Goal: Task Accomplishment & Management: Manage account settings

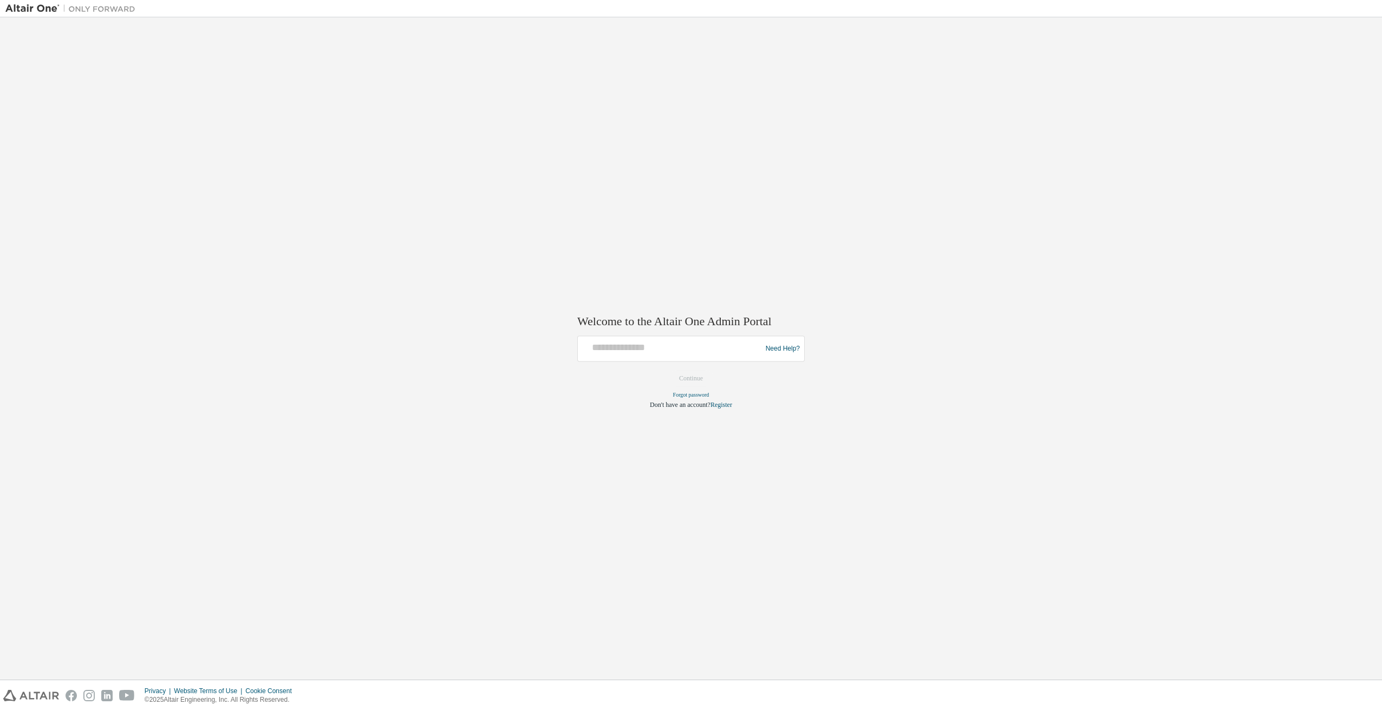
click at [630, 355] on div at bounding box center [671, 349] width 178 height 21
click at [750, 173] on div "Welcome to the Altair One Admin Portal Need Help? Please make sure that you pro…" at bounding box center [690, 349] width 1371 height 652
click at [622, 351] on input "text" at bounding box center [671, 347] width 178 height 16
type input "**********"
click at [690, 377] on button "Continue" at bounding box center [691, 379] width 47 height 16
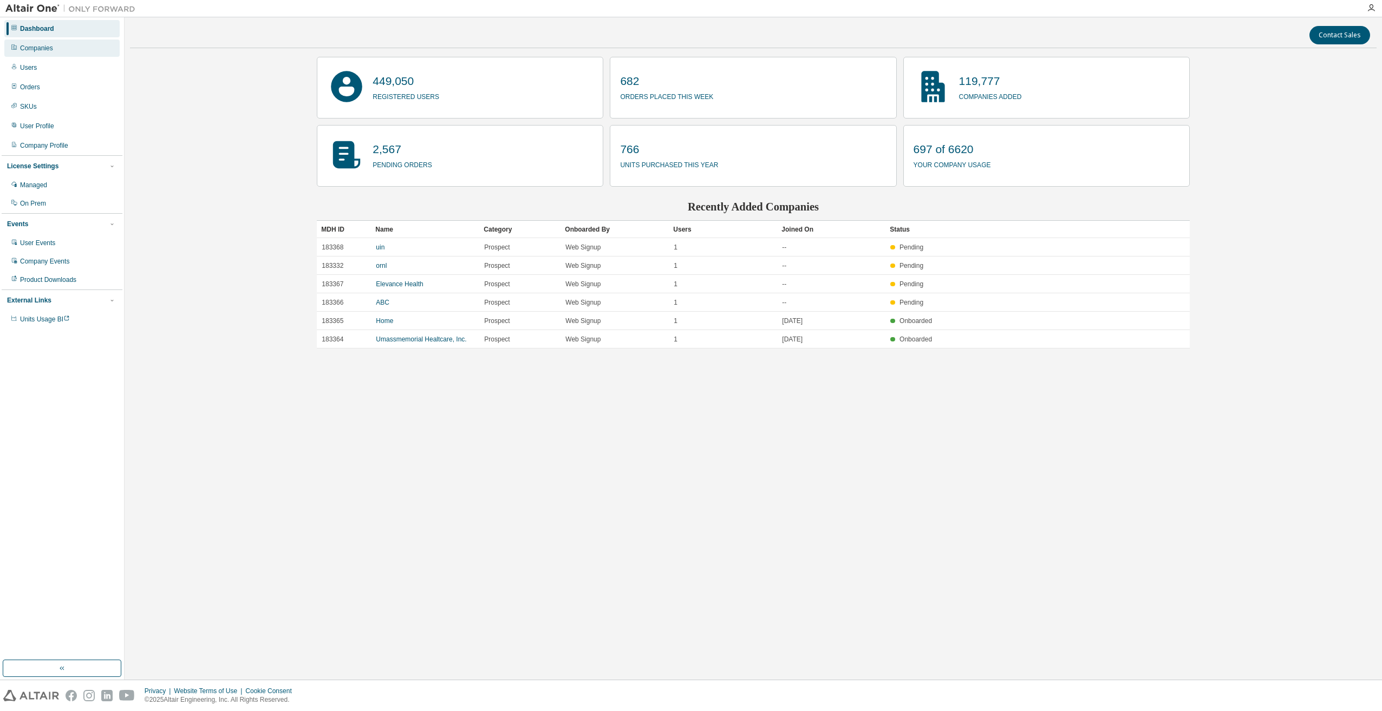
click at [55, 51] on div "Companies" at bounding box center [61, 48] width 115 height 17
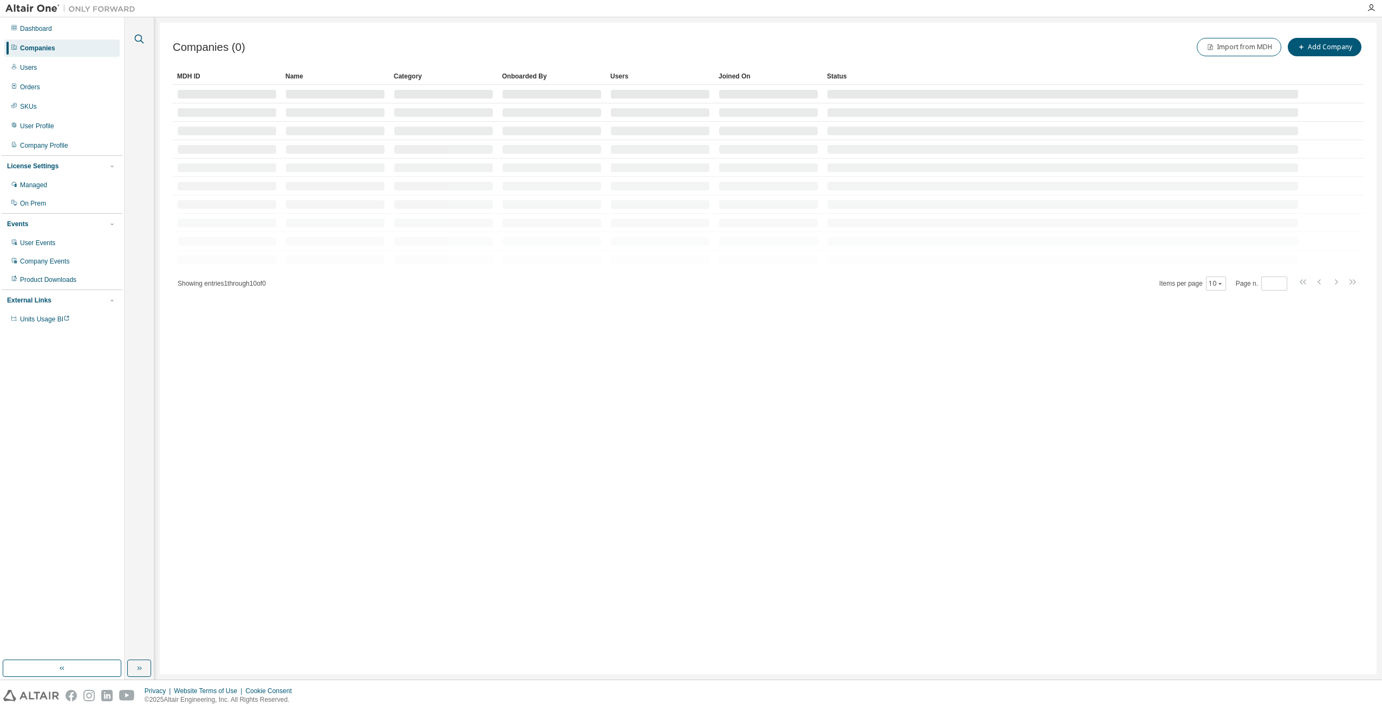
click at [135, 42] on icon "button" at bounding box center [139, 38] width 13 height 13
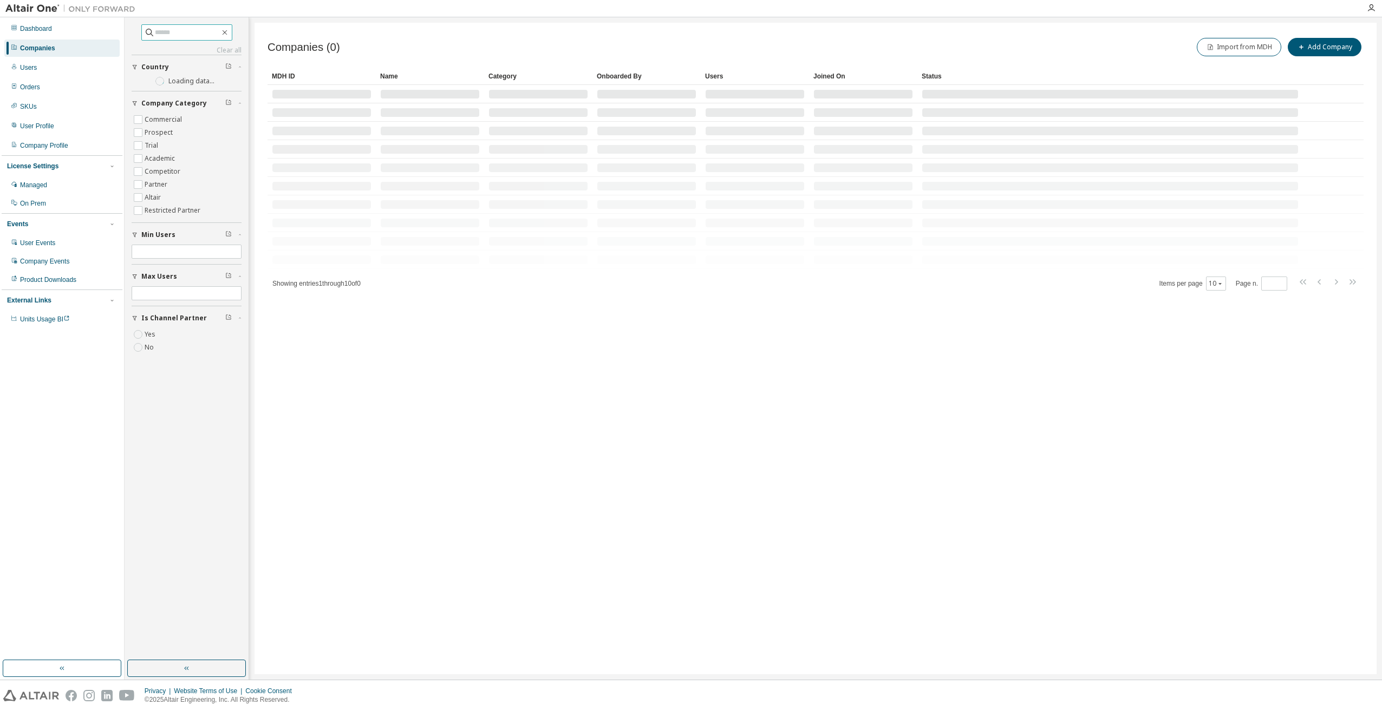
click at [166, 32] on input "text" at bounding box center [187, 32] width 65 height 11
type input "*****"
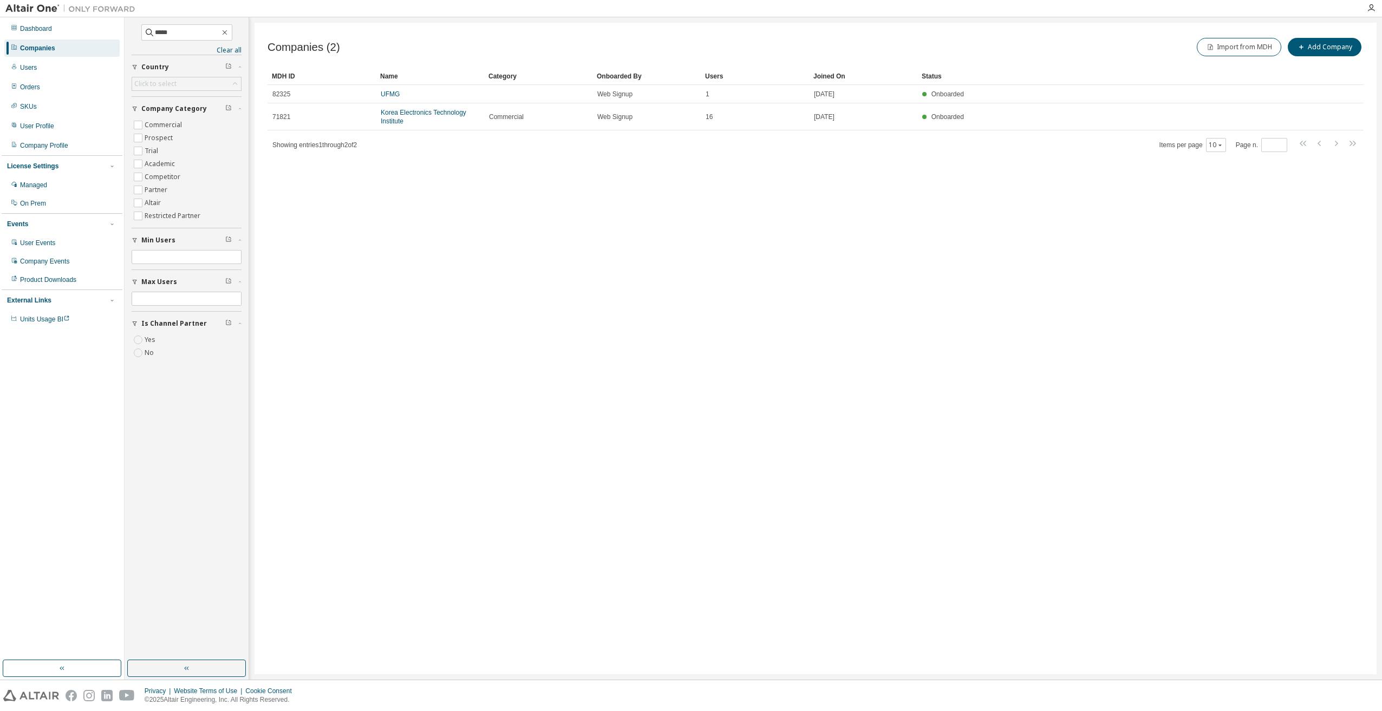
drag, startPoint x: 572, startPoint y: 304, endPoint x: 447, endPoint y: 156, distance: 193.7
click at [572, 303] on div "Companies (2) Import from MDH Add Company Clear Load Save Save As Field Operato…" at bounding box center [815, 349] width 1122 height 652
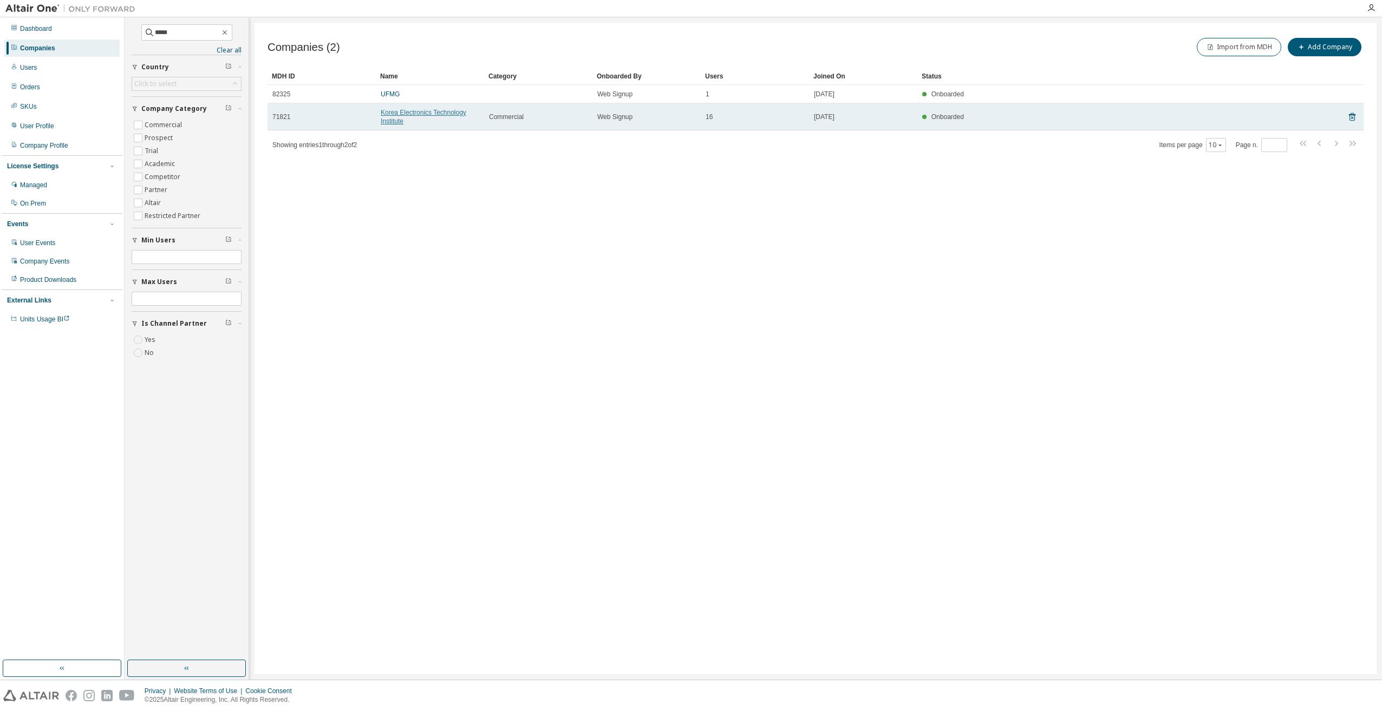
click at [420, 114] on link "Korea Electronics Technology Institute" at bounding box center [424, 117] width 86 height 16
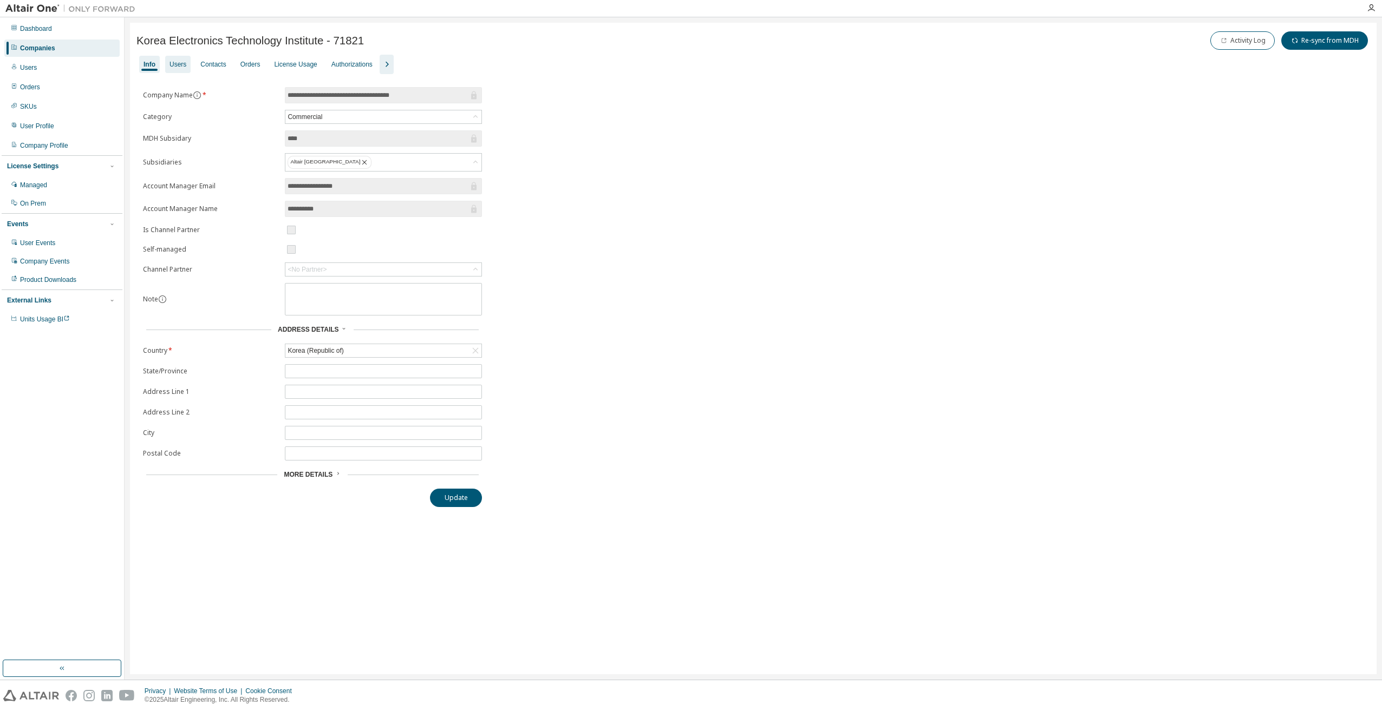
click at [176, 66] on div "Users" at bounding box center [177, 64] width 17 height 9
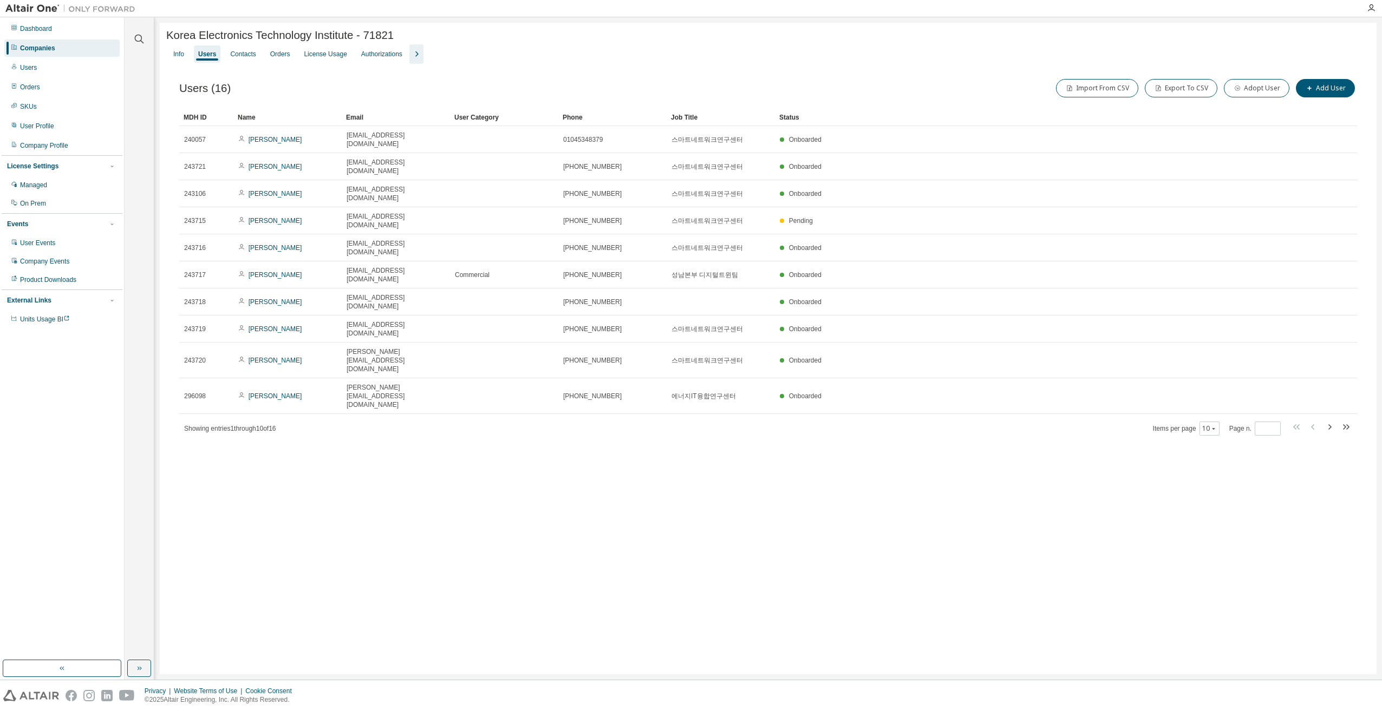
click at [254, 415] on div "Korea Electronics Technology Institute - 71821 Clear Load Save Save As Field Op…" at bounding box center [768, 349] width 1217 height 652
click at [410, 57] on icon "button" at bounding box center [416, 54] width 13 height 13
click at [479, 54] on div "Groups" at bounding box center [485, 54] width 21 height 9
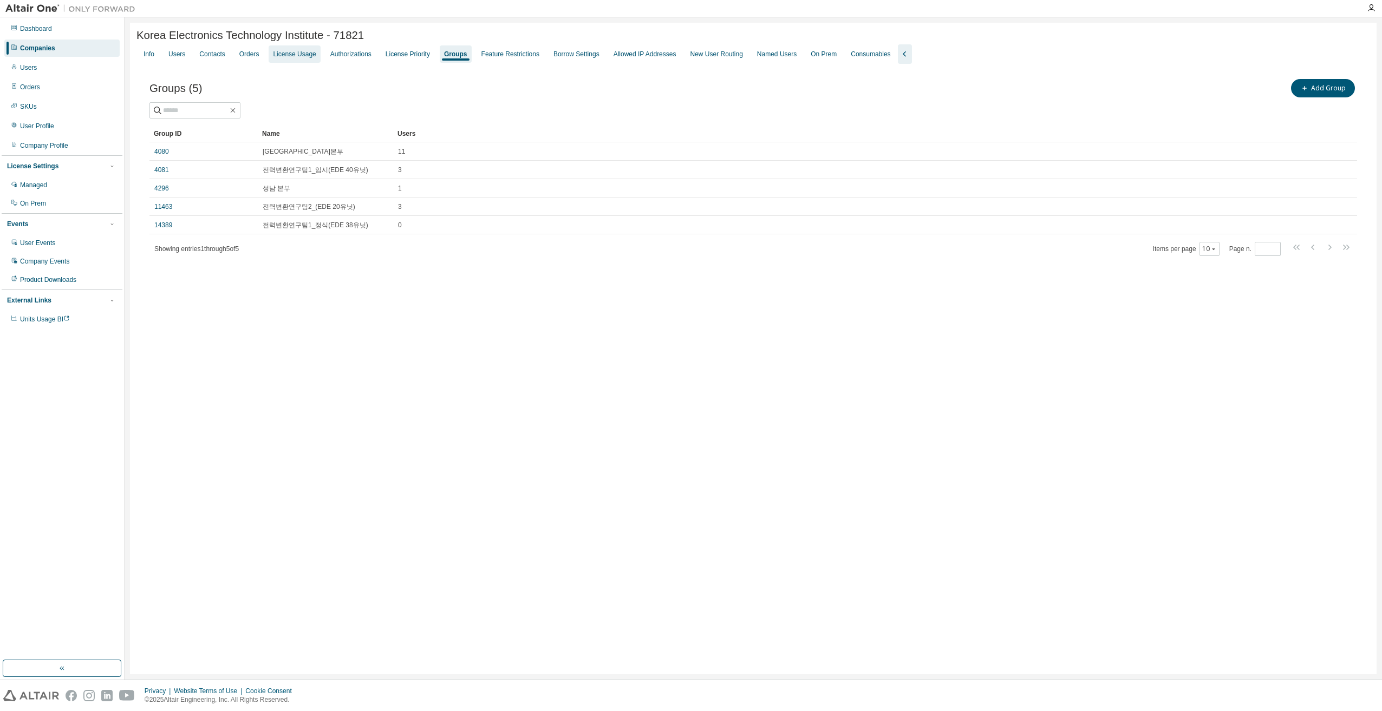
click at [276, 58] on div "License Usage" at bounding box center [294, 54] width 43 height 9
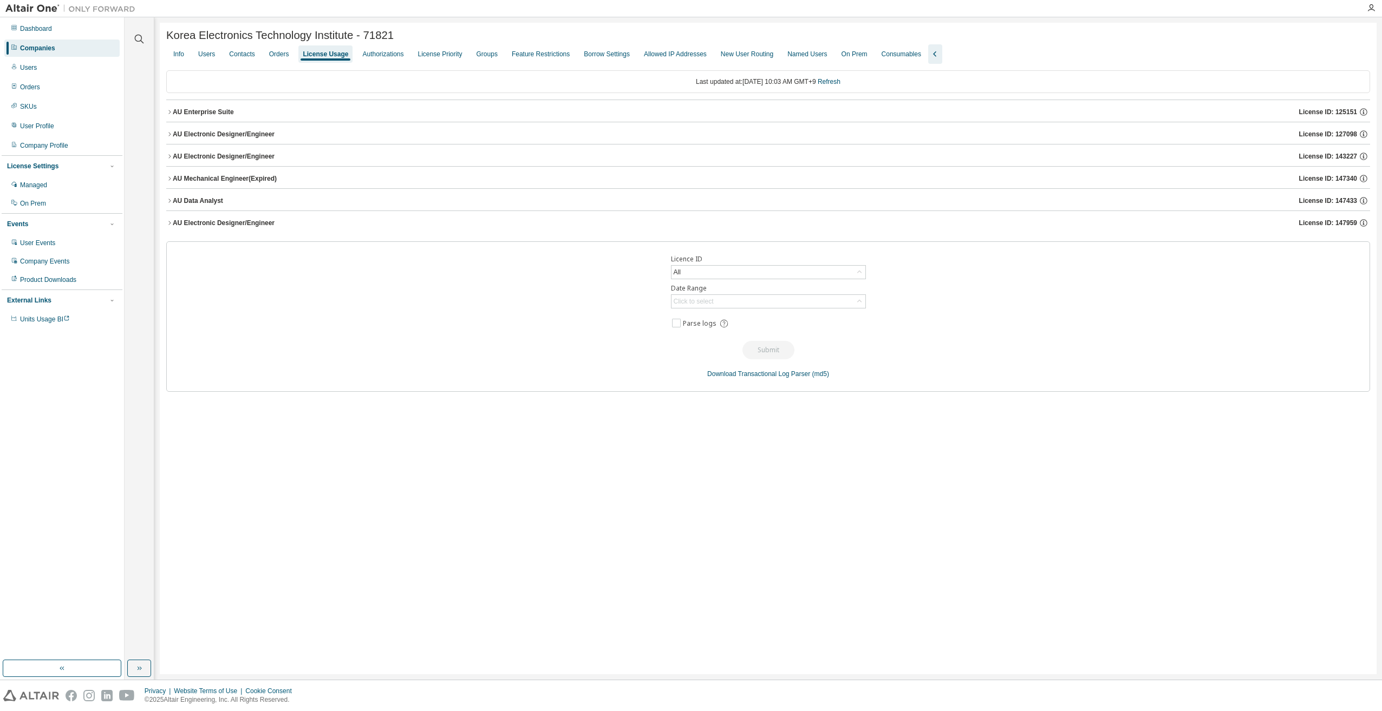
click at [171, 135] on icon "button" at bounding box center [169, 134] width 6 height 6
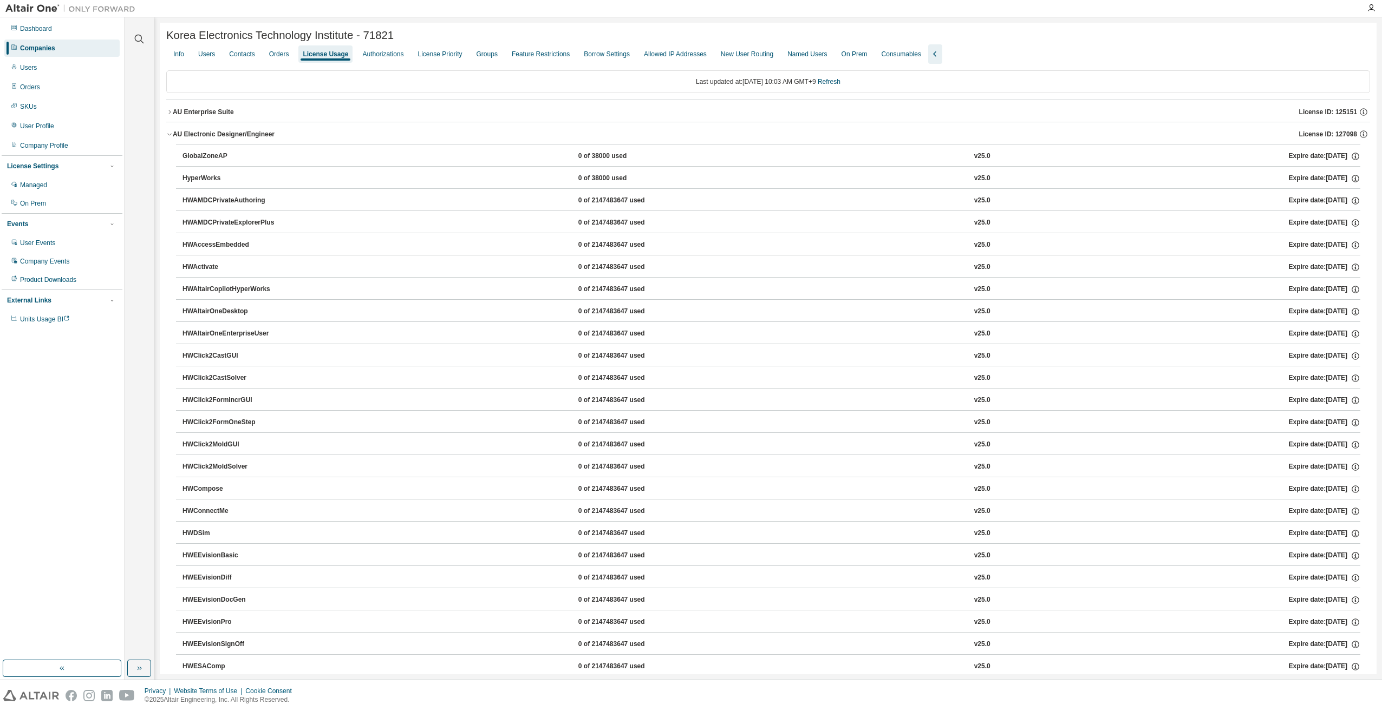
click at [171, 135] on icon "button" at bounding box center [169, 135] width 4 height 2
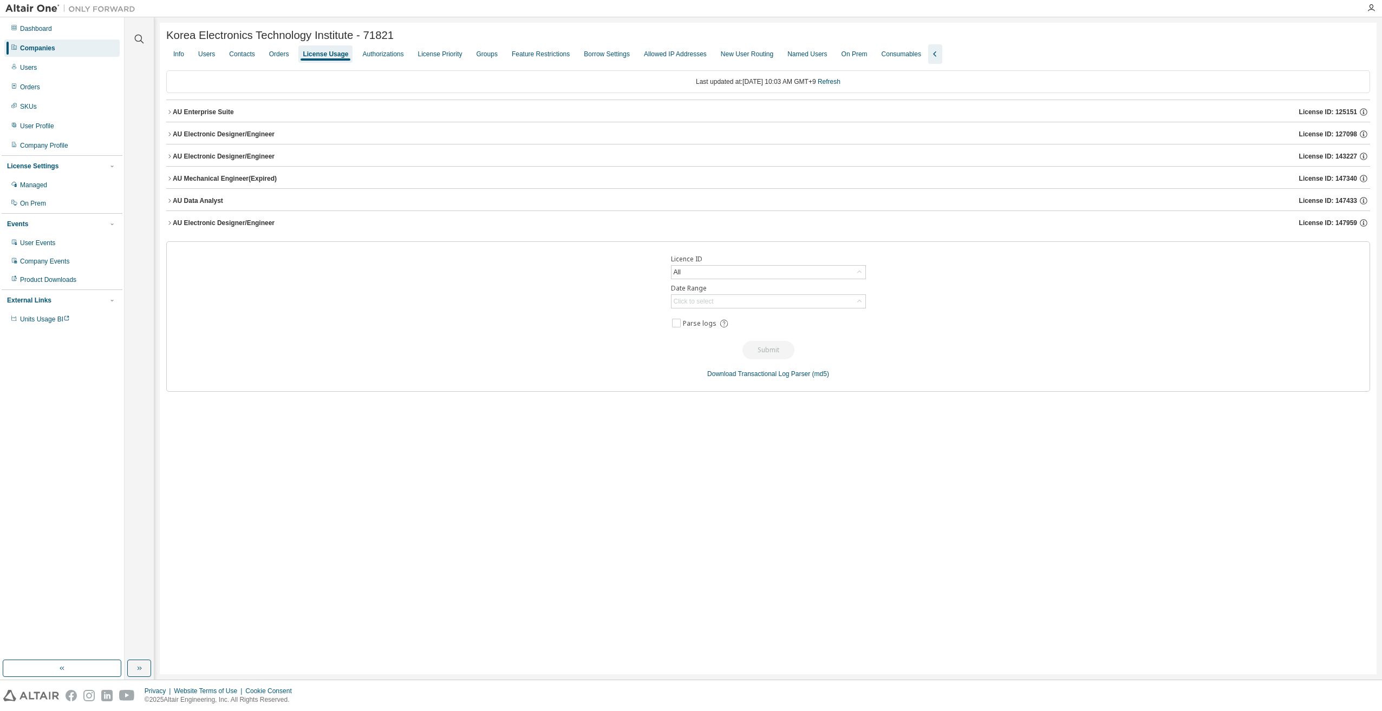
click at [171, 156] on icon "button" at bounding box center [169, 156] width 6 height 6
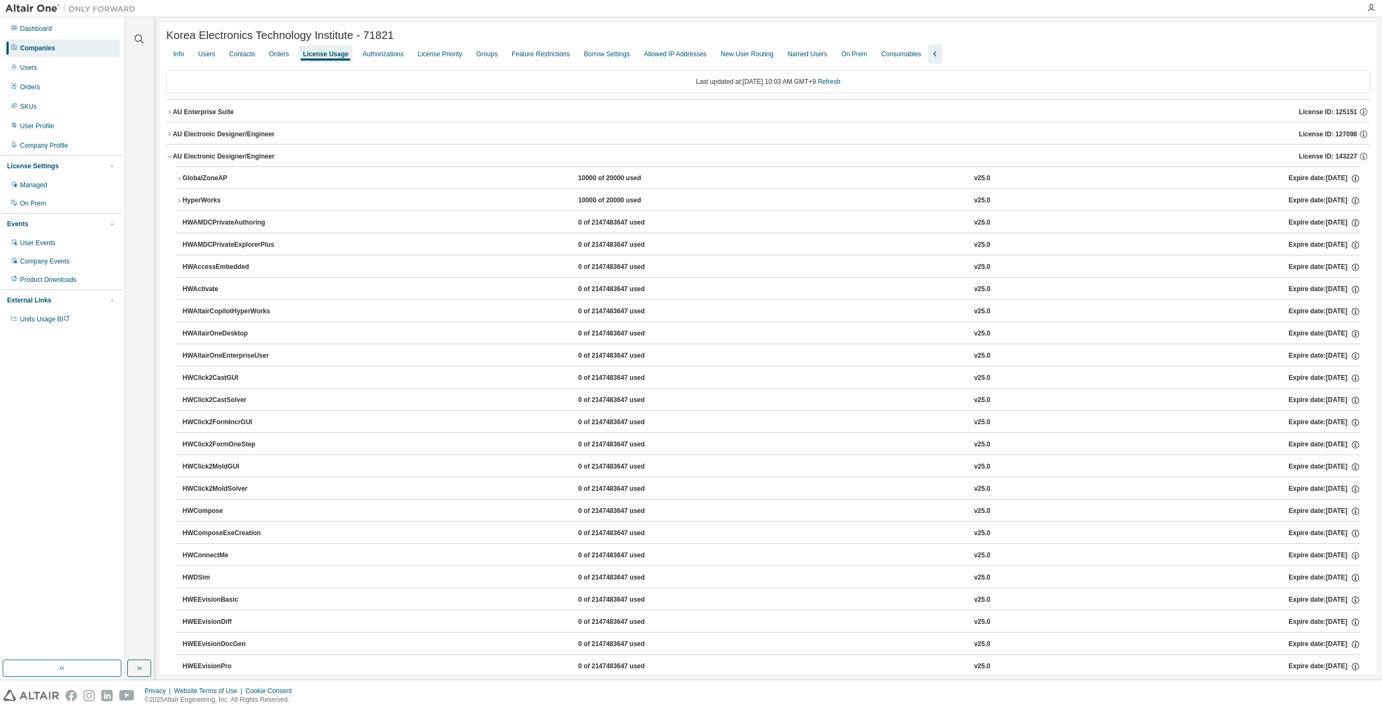
click at [171, 156] on icon "button" at bounding box center [169, 156] width 6 height 6
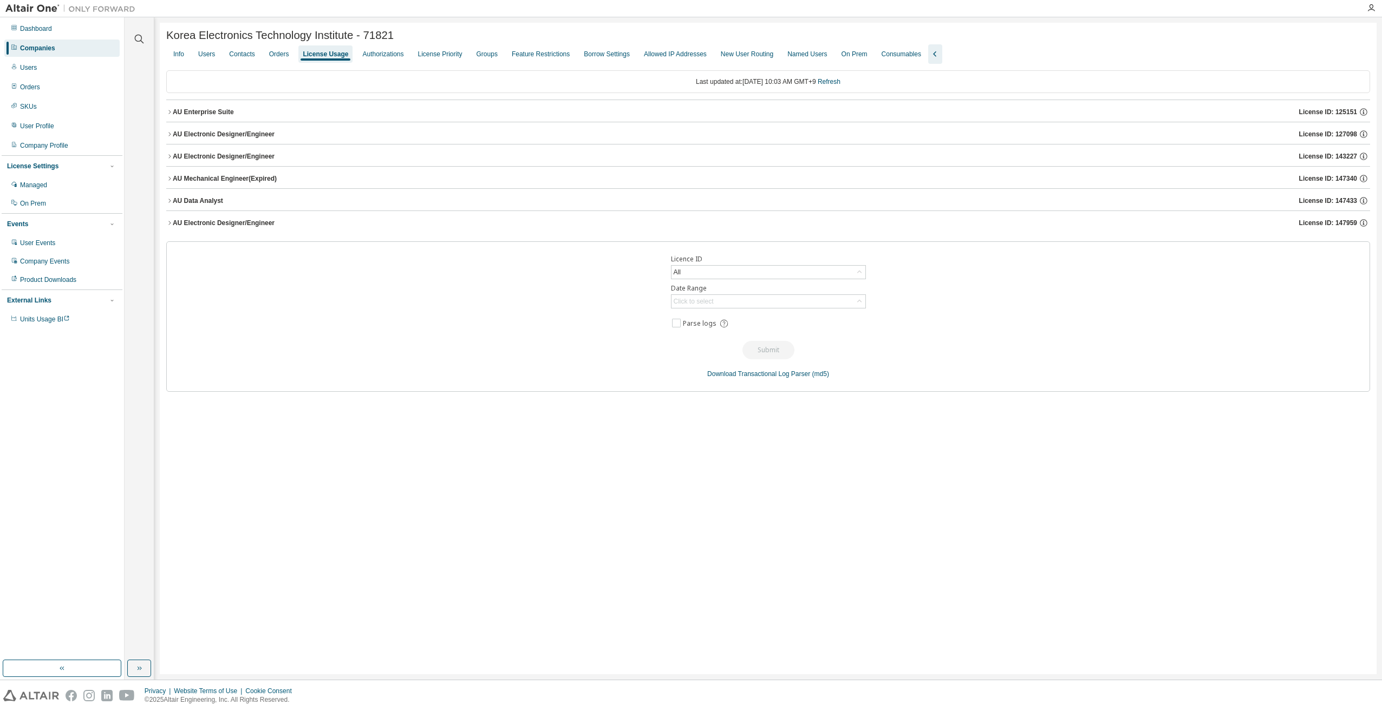
click at [306, 512] on div "Korea Electronics Technology Institute - 71821 Clear Load Save Save As Field Op…" at bounding box center [768, 349] width 1217 height 652
click at [776, 268] on div "All" at bounding box center [768, 272] width 194 height 13
click at [1018, 372] on div "Licence ID All All 44691 - AU Multi-Physics / Mechatronics Engineer (Expired) 1…" at bounding box center [768, 316] width 1204 height 151
click at [240, 225] on div "AU Electronic Designer/Engineer" at bounding box center [224, 223] width 102 height 9
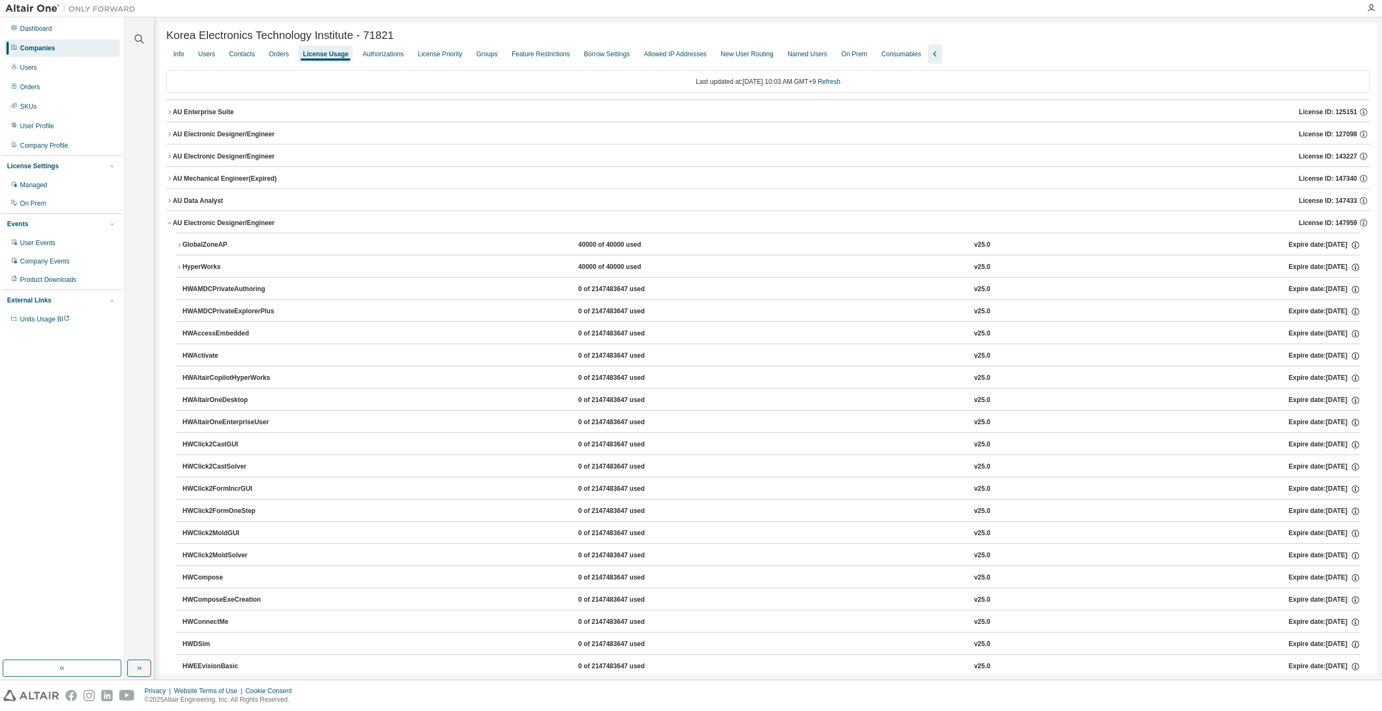
click at [243, 139] on div "AU Electronic Designer/Engineer License ID: 127098" at bounding box center [771, 134] width 1197 height 10
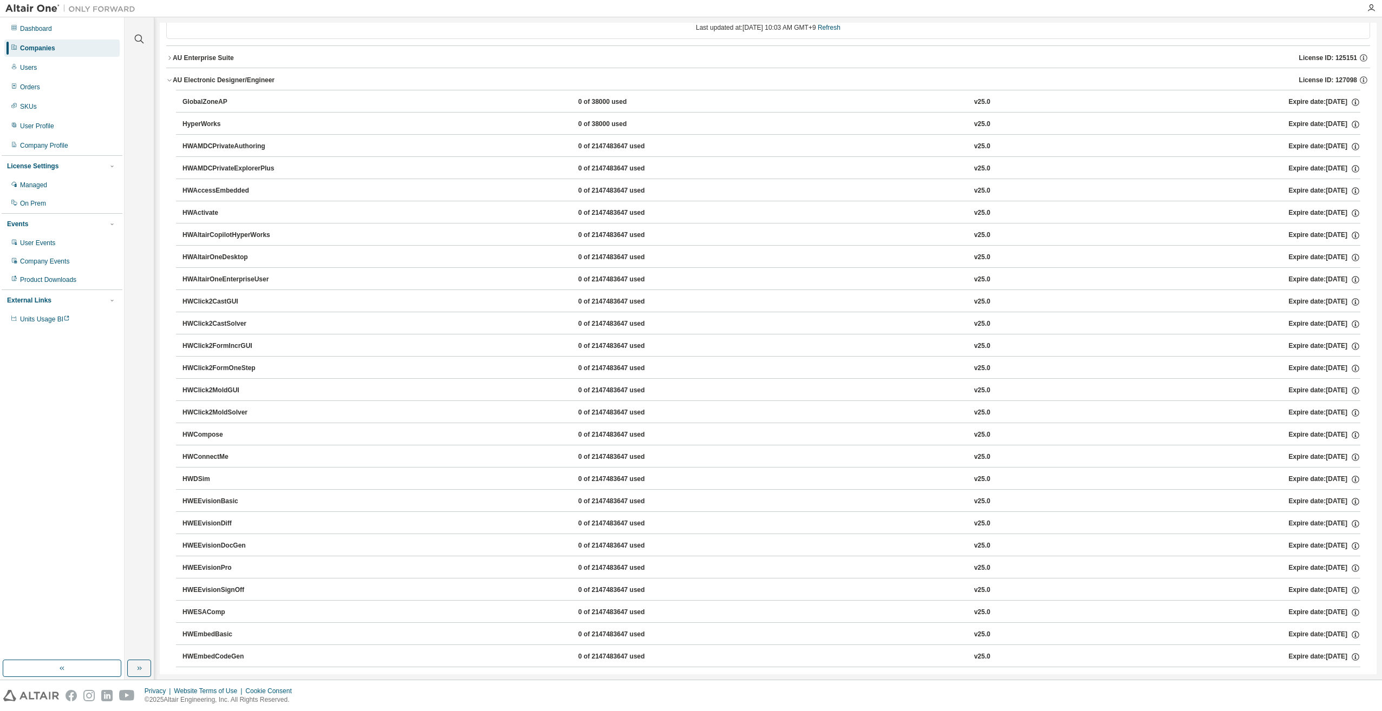
scroll to position [0, 0]
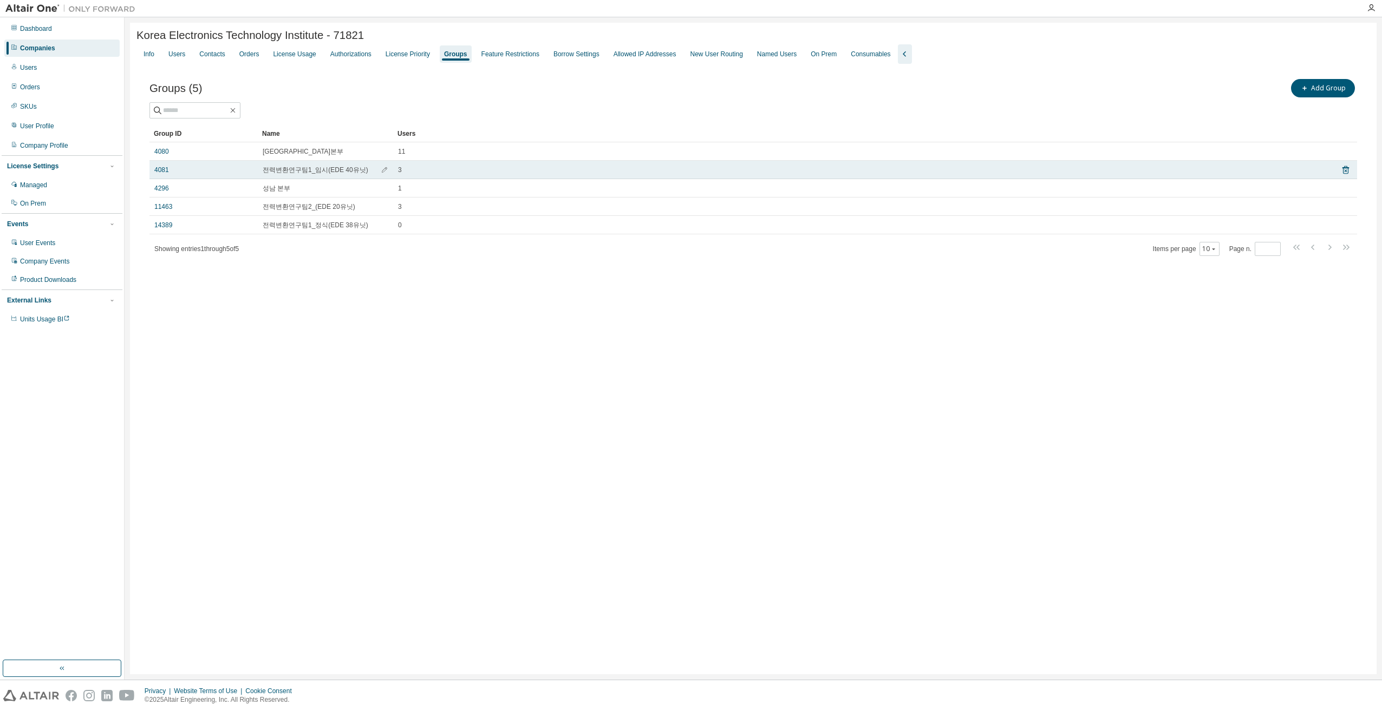
click at [398, 172] on span "3" at bounding box center [400, 170] width 4 height 9
click at [158, 172] on link "4081" at bounding box center [161, 170] width 15 height 9
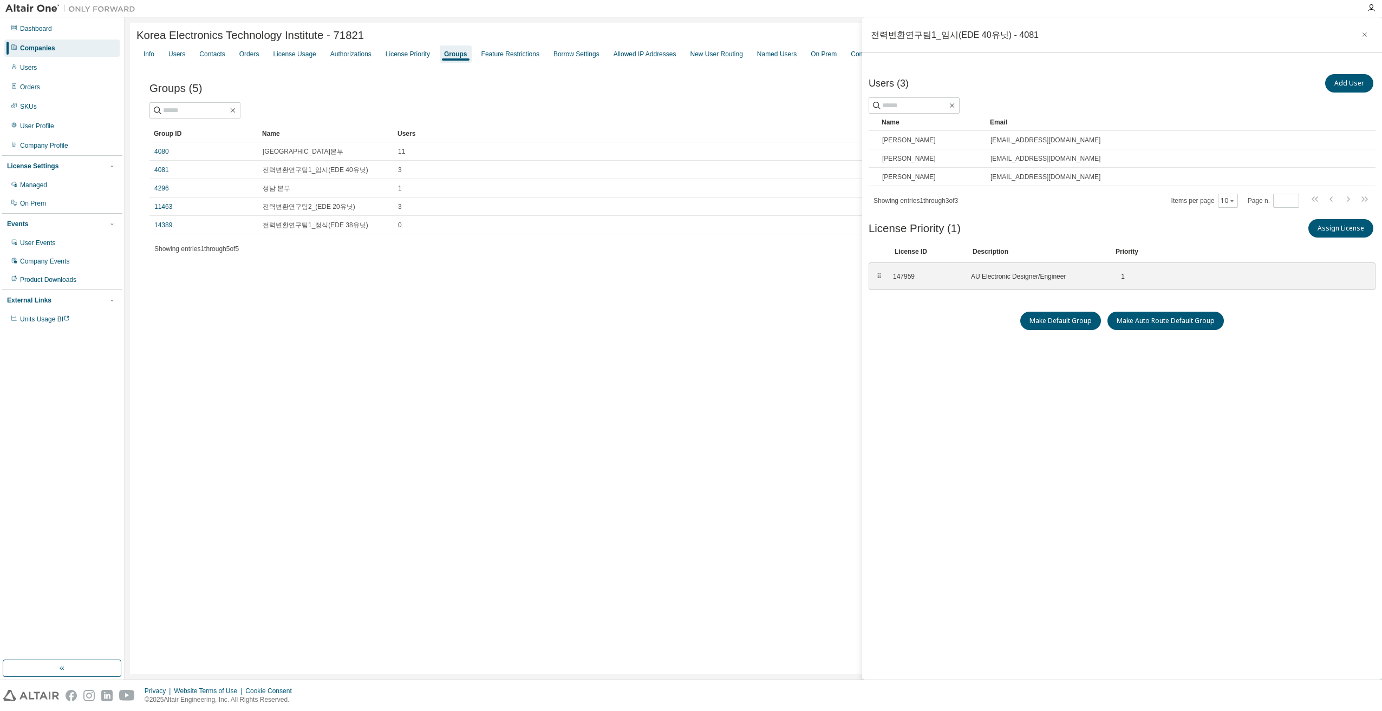
click at [375, 328] on div "Korea Electronics Technology Institute - 71821 Clear Load Save Save As Field Op…" at bounding box center [753, 349] width 1246 height 652
click at [439, 316] on div "Korea Electronics Technology Institute - 71821 Clear Load Save Save As Field Op…" at bounding box center [753, 349] width 1246 height 652
click at [1368, 34] on icon "button" at bounding box center [1365, 34] width 8 height 9
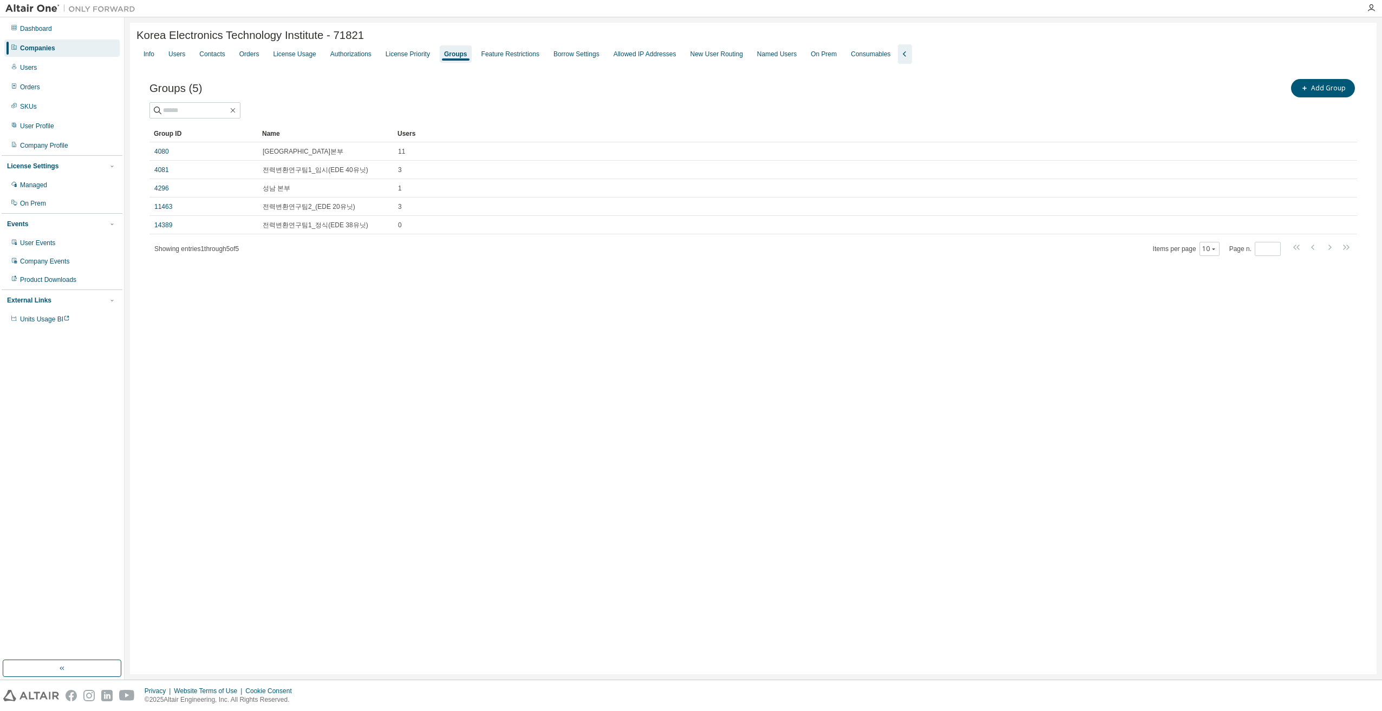
click at [495, 387] on div "Korea Electronics Technology Institute - 71821 Clear Load Save Save As Field Op…" at bounding box center [753, 349] width 1246 height 652
click at [282, 57] on div "License Usage" at bounding box center [294, 54] width 43 height 9
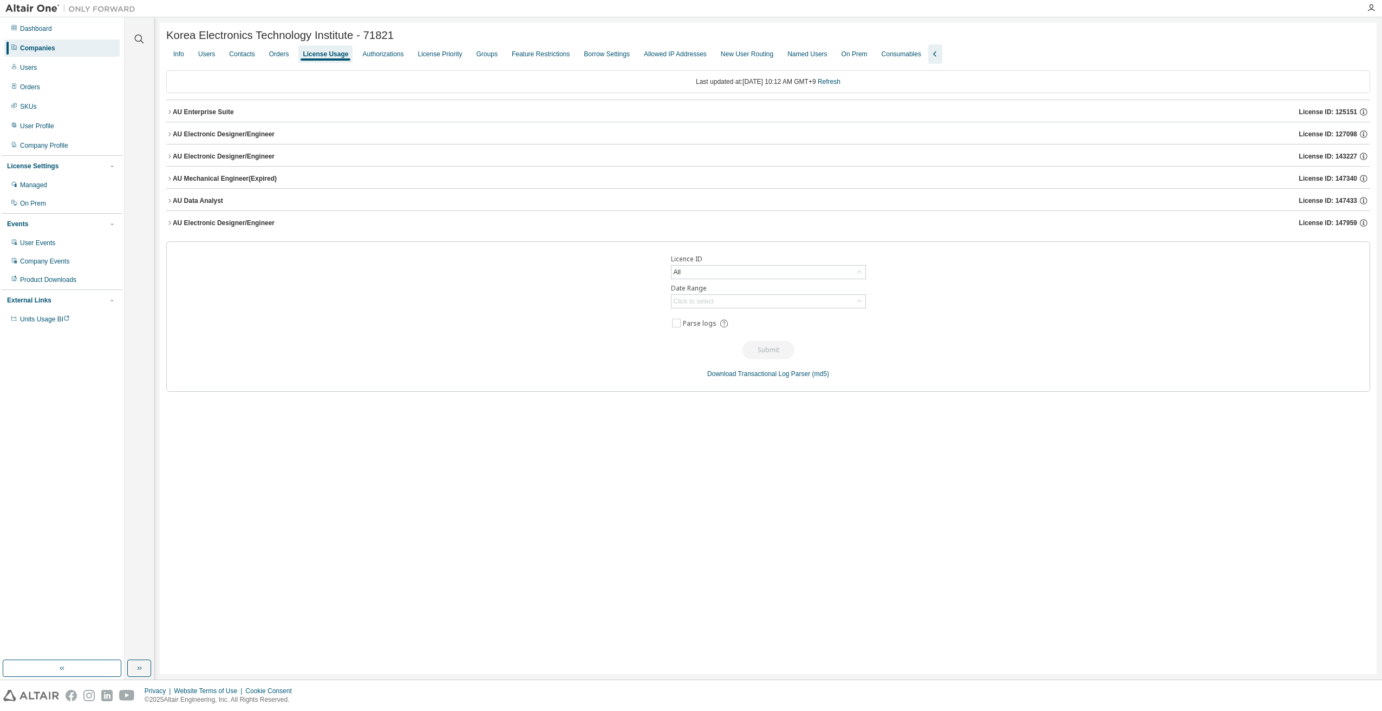
click at [172, 135] on icon "button" at bounding box center [169, 134] width 6 height 6
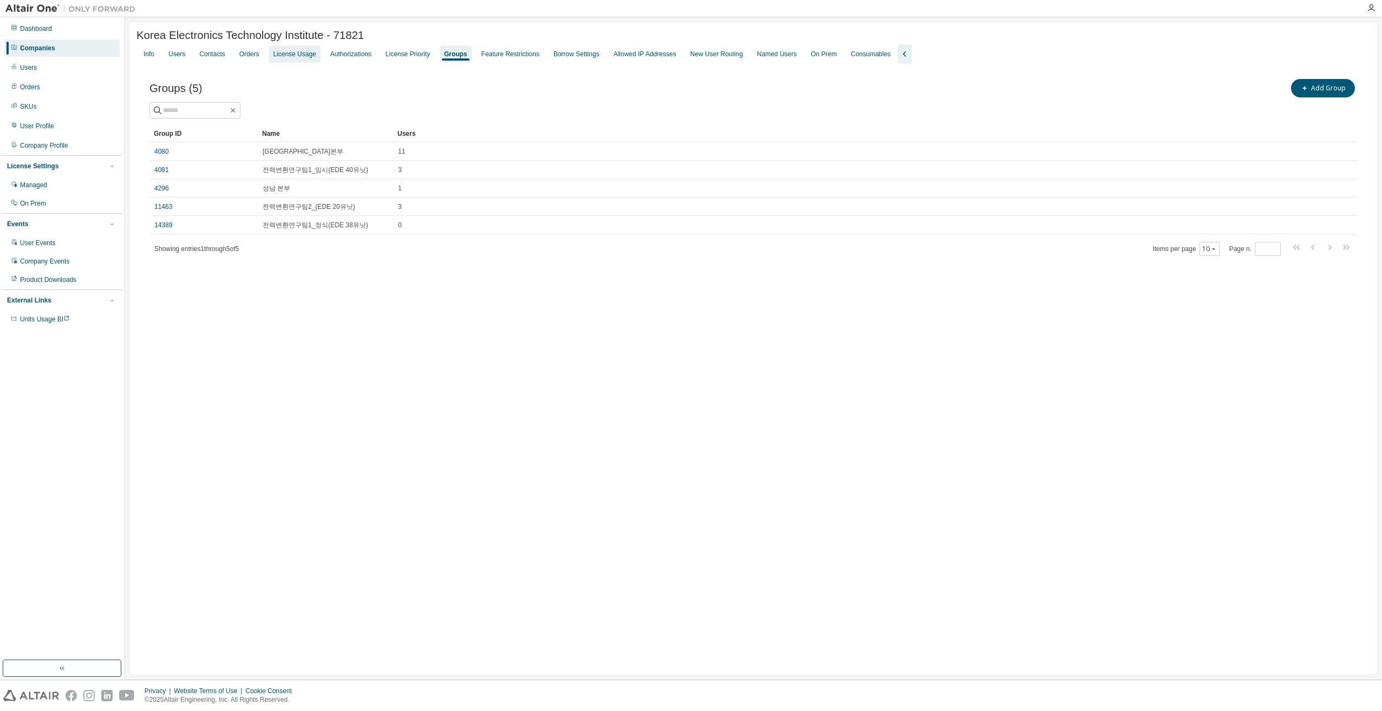
click at [293, 54] on div "License Usage" at bounding box center [294, 54] width 43 height 9
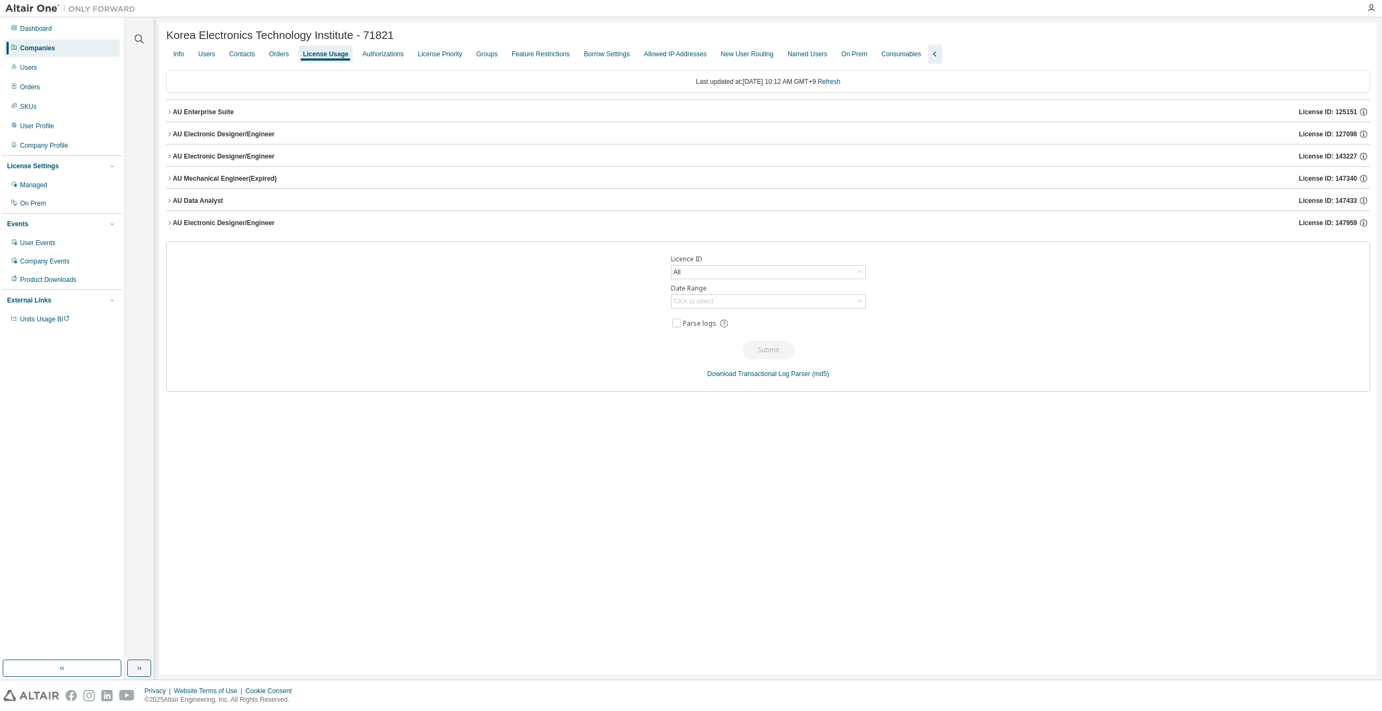
click at [210, 227] on div "AU Electronic Designer/Engineer" at bounding box center [224, 223] width 102 height 9
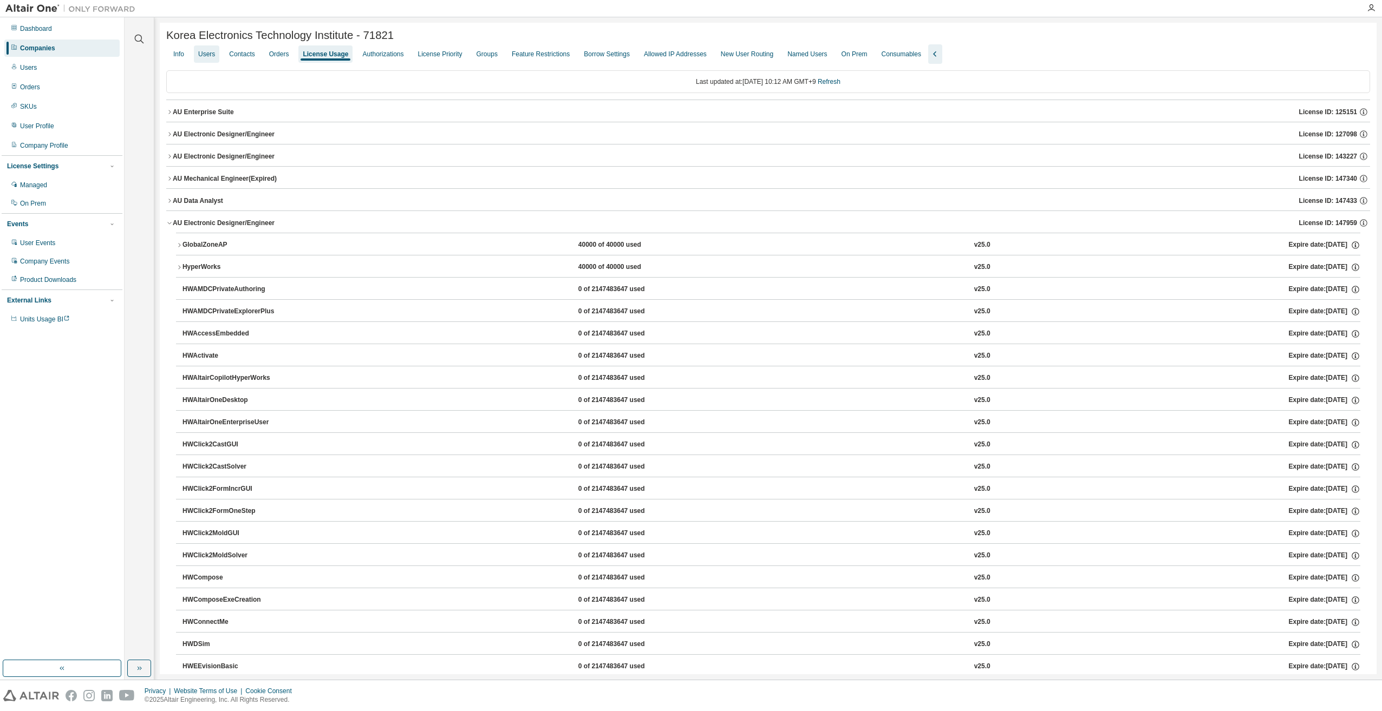
click at [212, 58] on div "Users" at bounding box center [206, 54] width 17 height 9
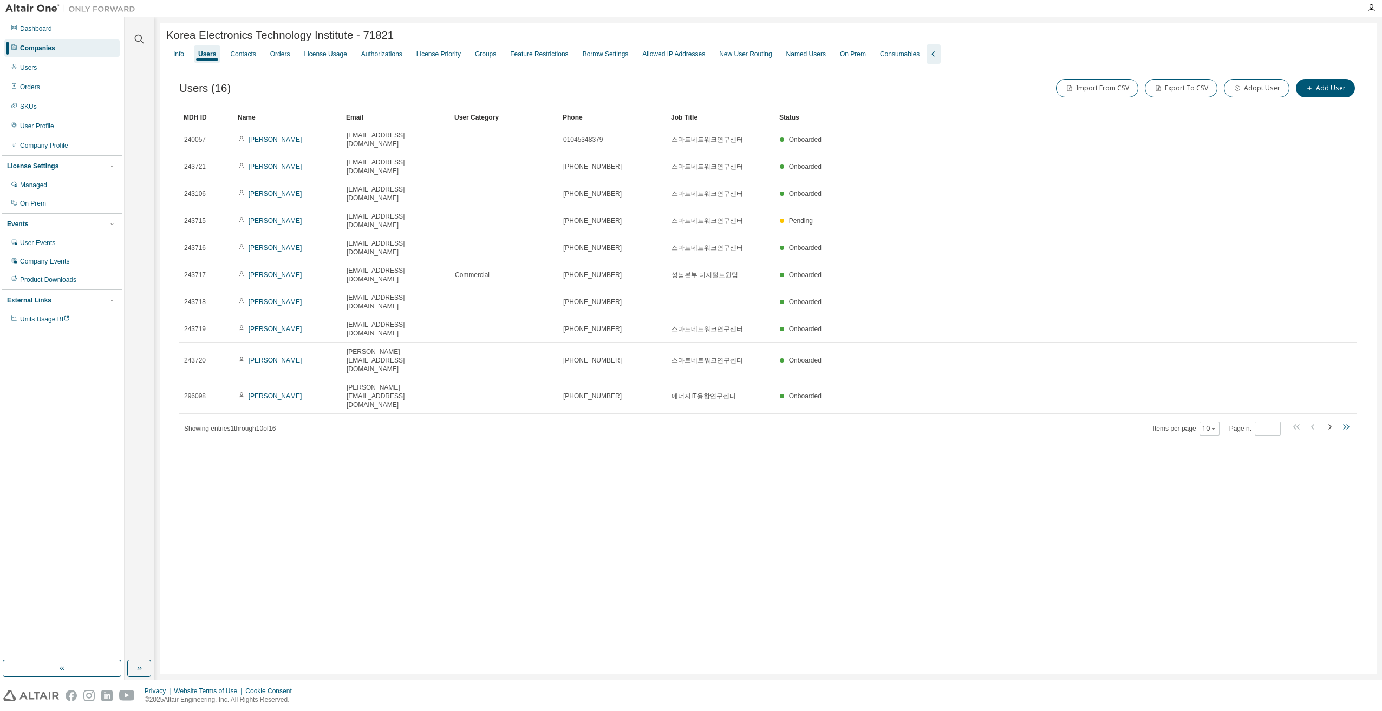
click at [1348, 421] on icon "button" at bounding box center [1345, 427] width 13 height 13
type input "*"
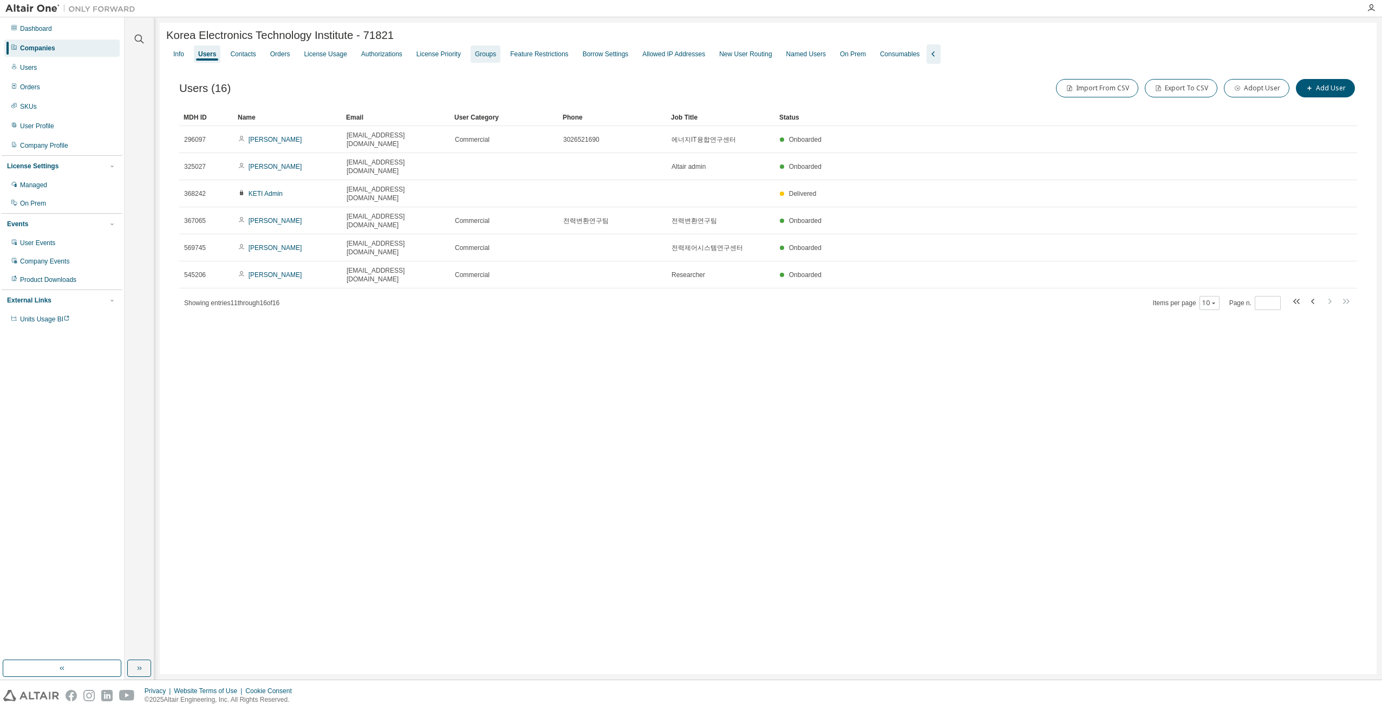
click at [475, 58] on div "Groups" at bounding box center [485, 54] width 21 height 9
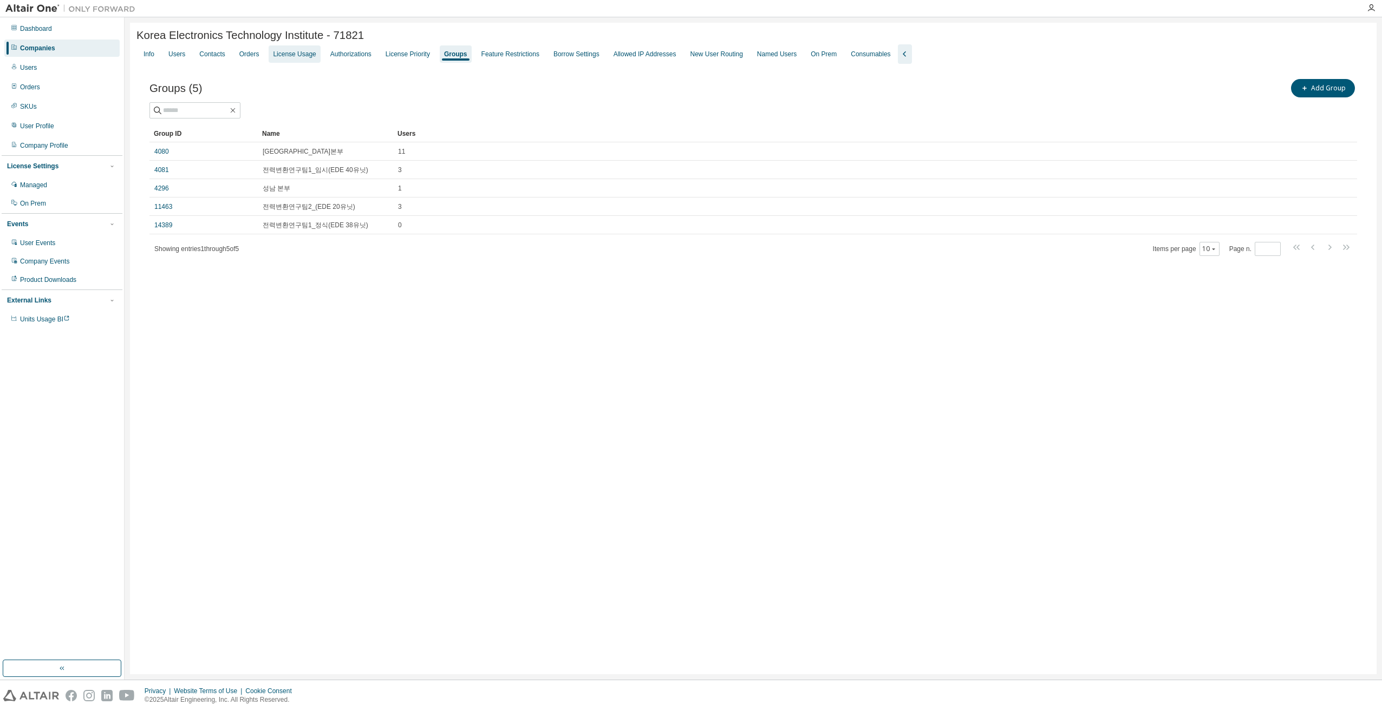
click at [298, 55] on div "License Usage" at bounding box center [294, 54] width 43 height 9
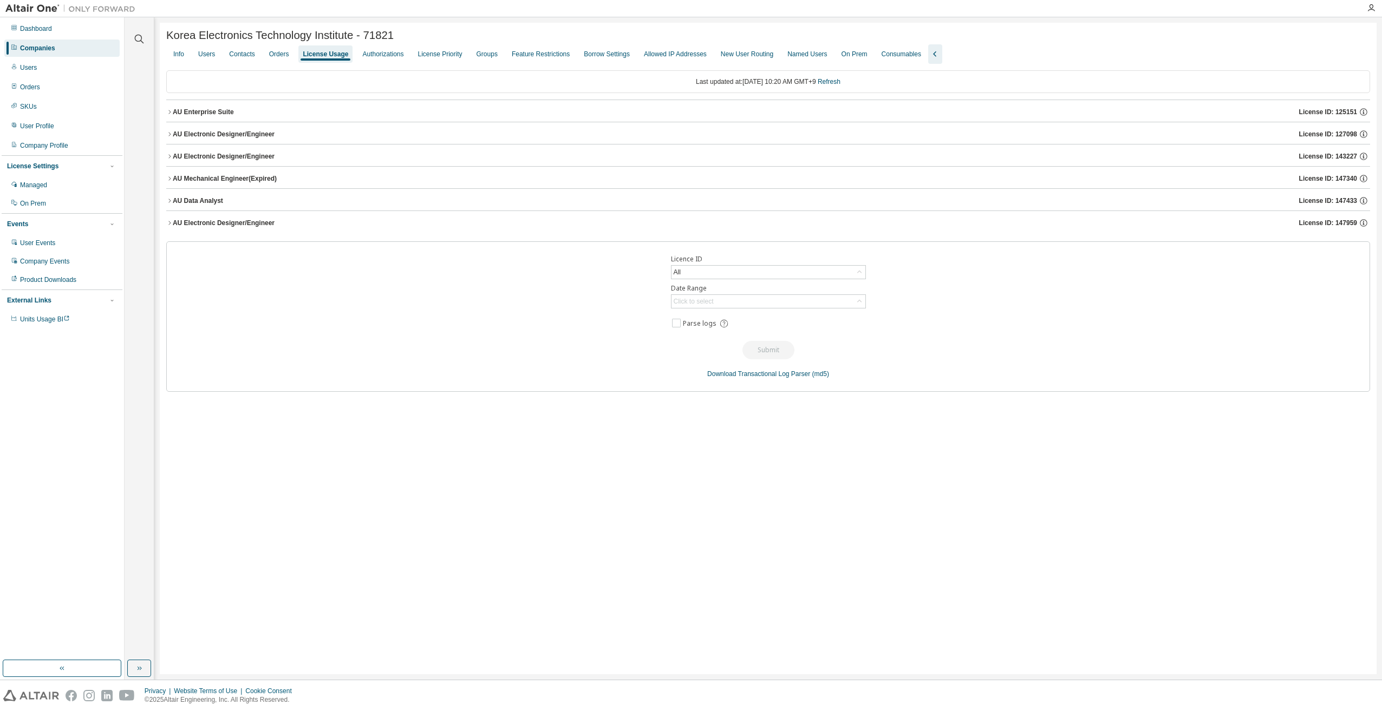
click at [179, 134] on div "AU Electronic Designer/Engineer" at bounding box center [224, 134] width 102 height 9
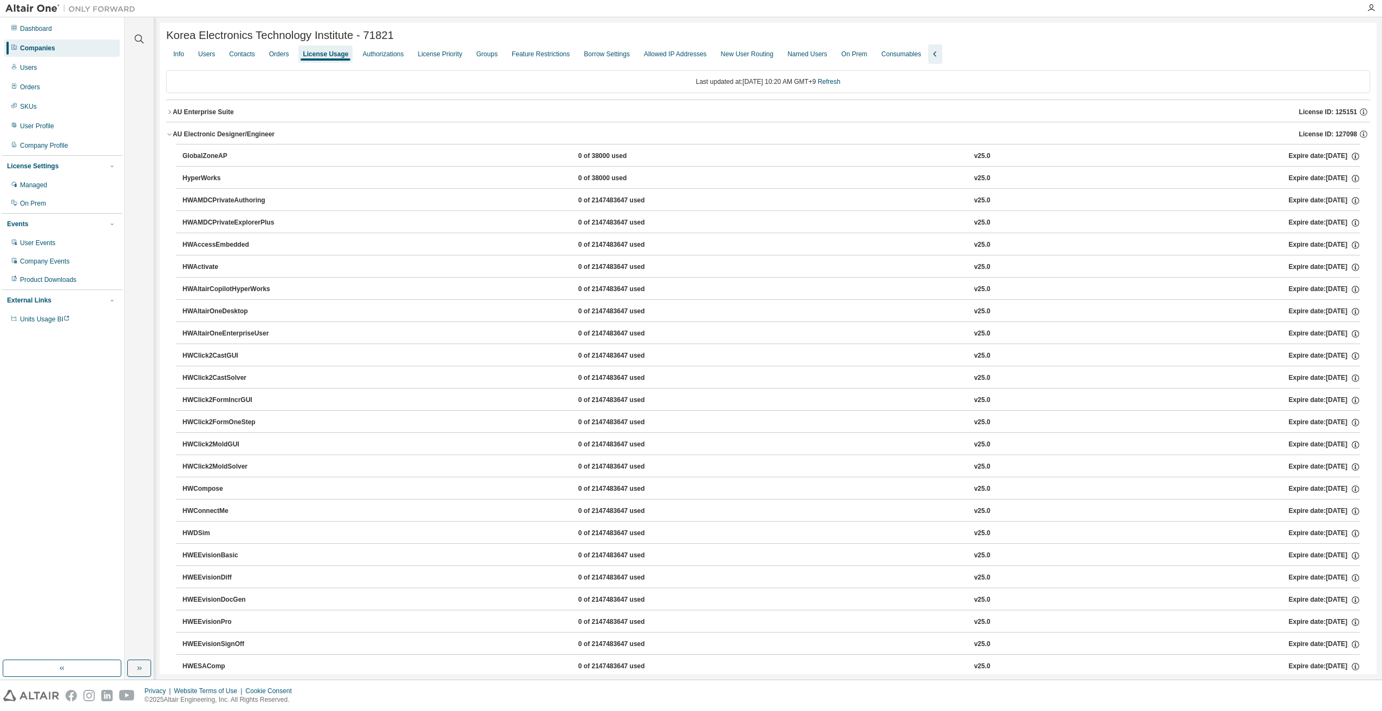
click at [246, 84] on div "Last updated at: [DATE] 10:20 AM GMT+9 Refresh" at bounding box center [768, 81] width 1204 height 23
click at [173, 136] on div "AU Electronic Designer/Engineer" at bounding box center [224, 134] width 102 height 9
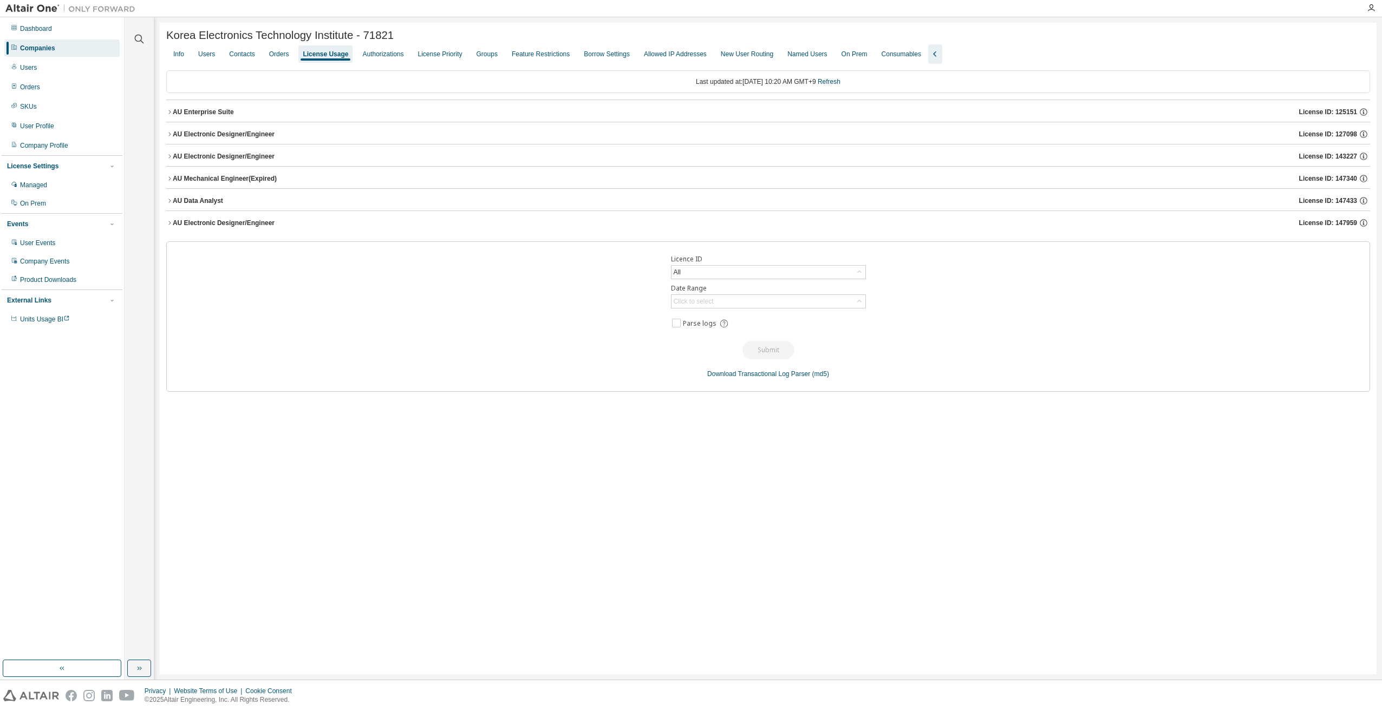
click at [173, 224] on div "AU Electronic Designer/Engineer" at bounding box center [224, 223] width 102 height 9
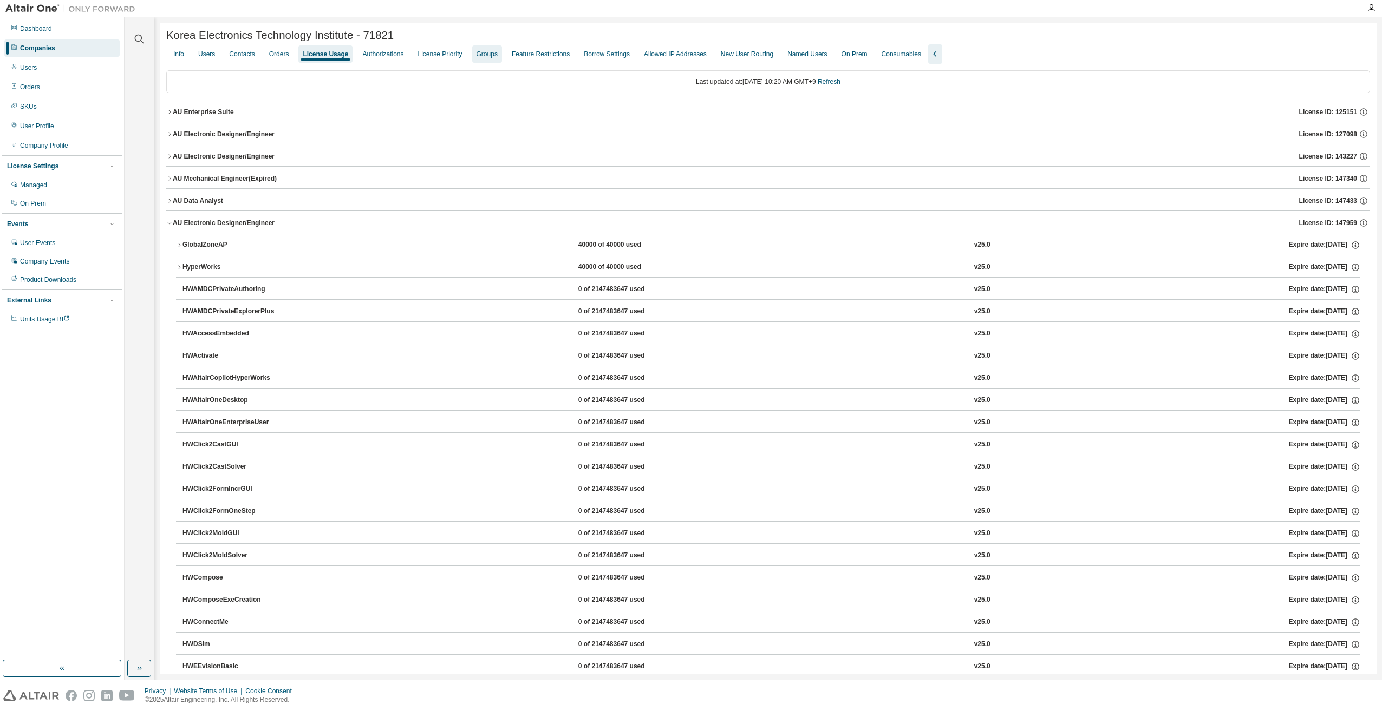
click at [476, 55] on div "Groups" at bounding box center [486, 54] width 21 height 9
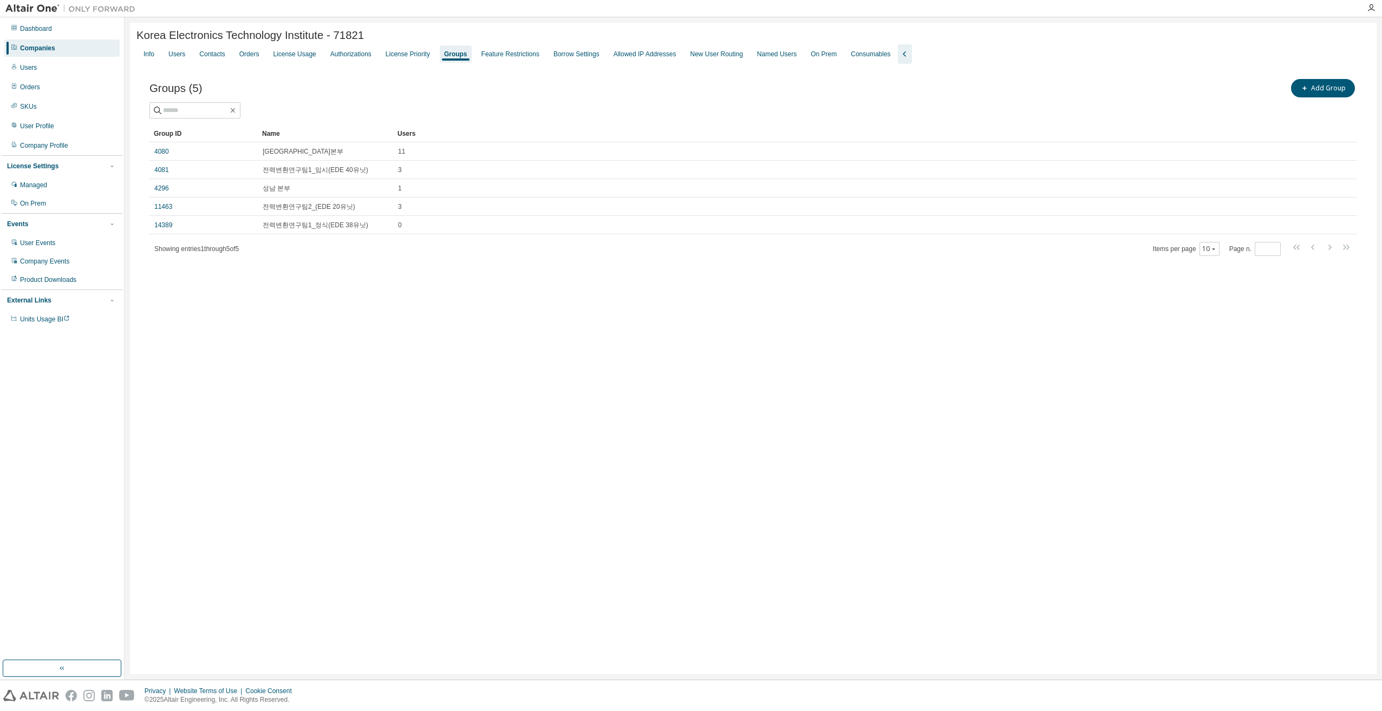
click at [837, 364] on div "Korea Electronics Technology Institute - 71821 Clear Load Save Save As Field Op…" at bounding box center [753, 349] width 1246 height 652
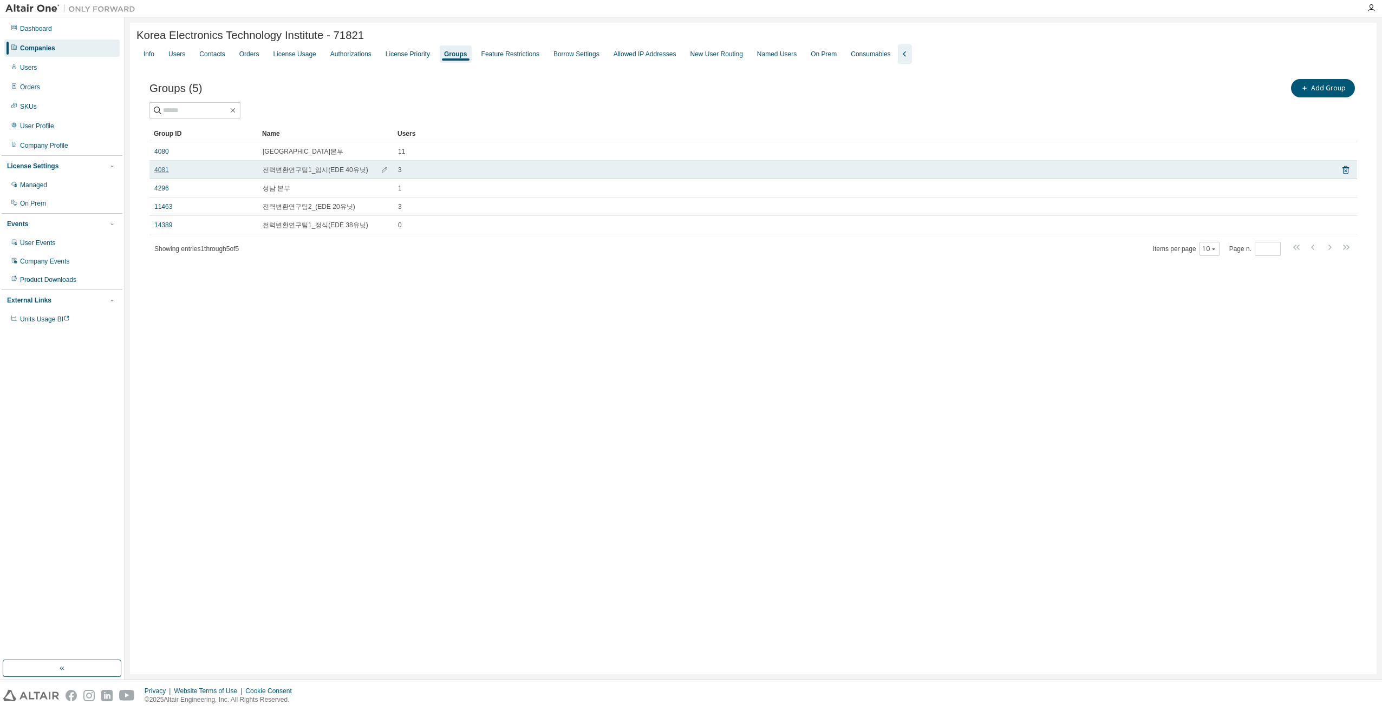
click at [161, 174] on link "4081" at bounding box center [161, 170] width 15 height 9
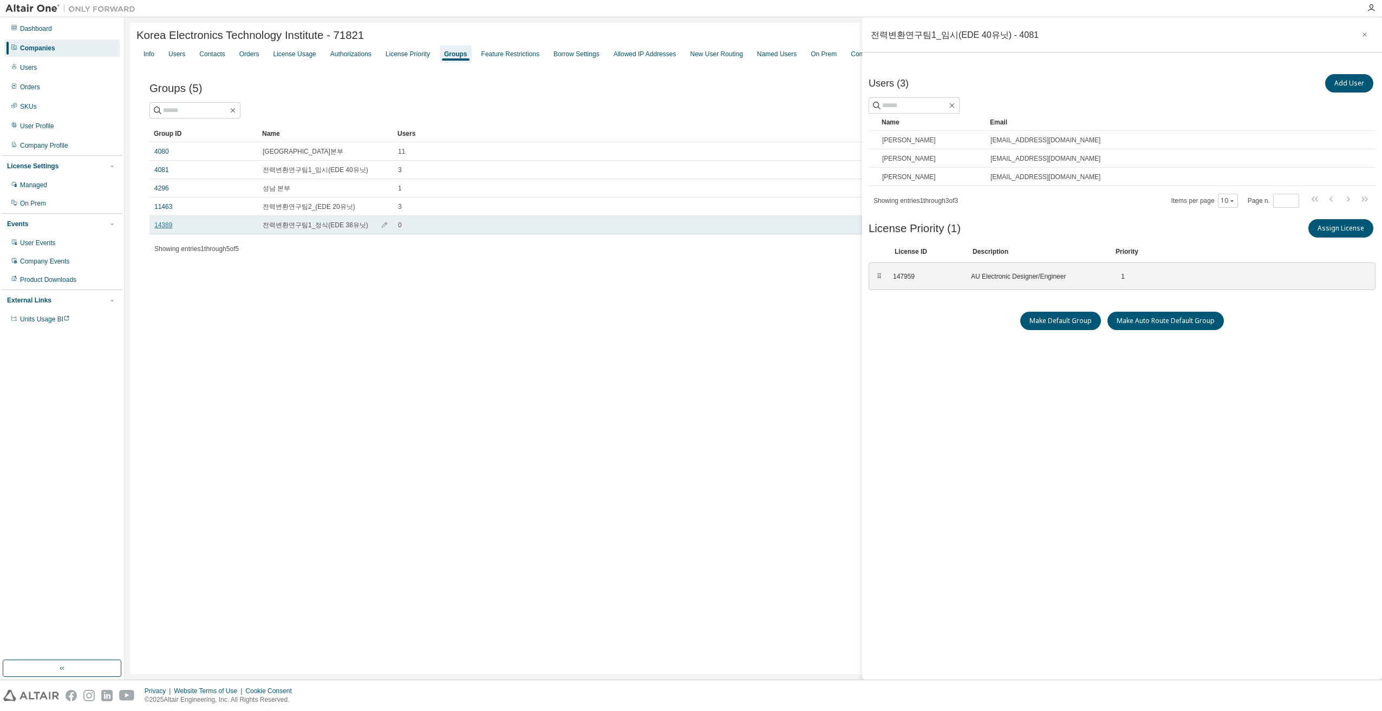
click at [158, 227] on link "14389" at bounding box center [163, 225] width 18 height 9
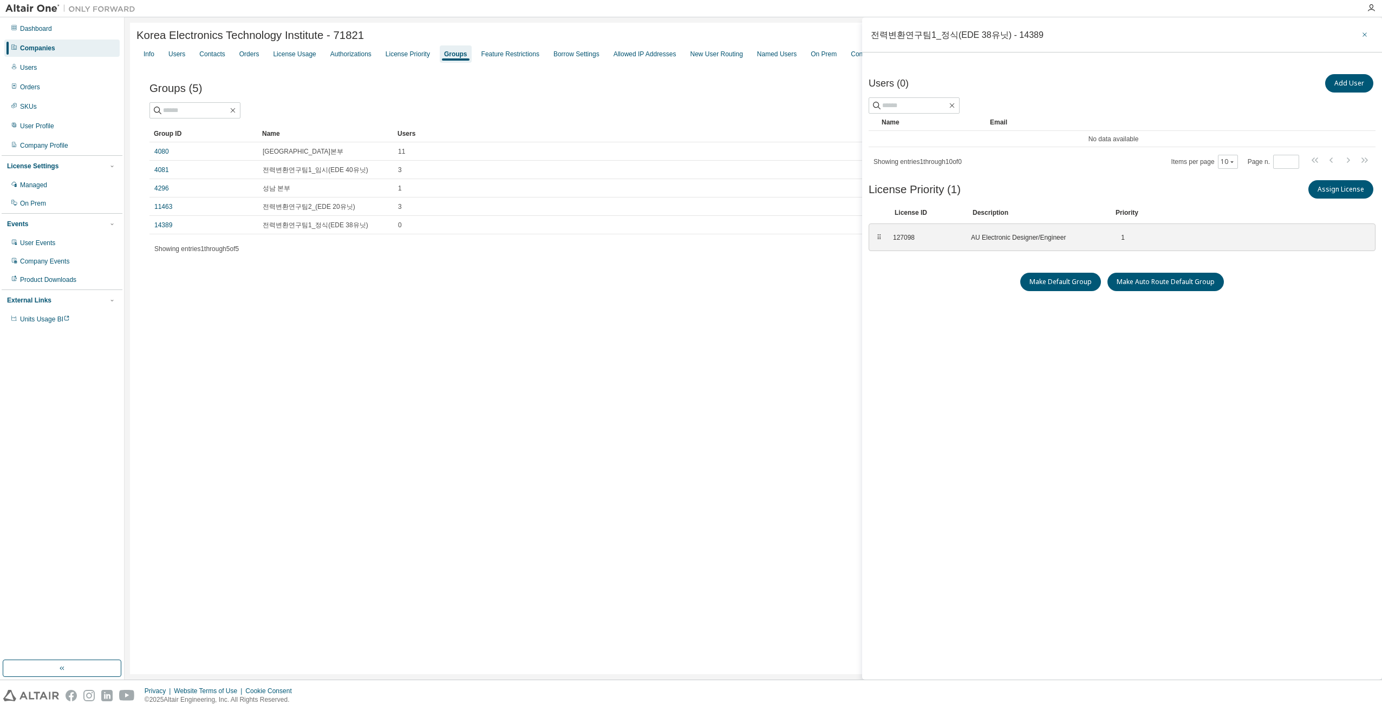
click at [1368, 34] on icon "button" at bounding box center [1365, 34] width 8 height 9
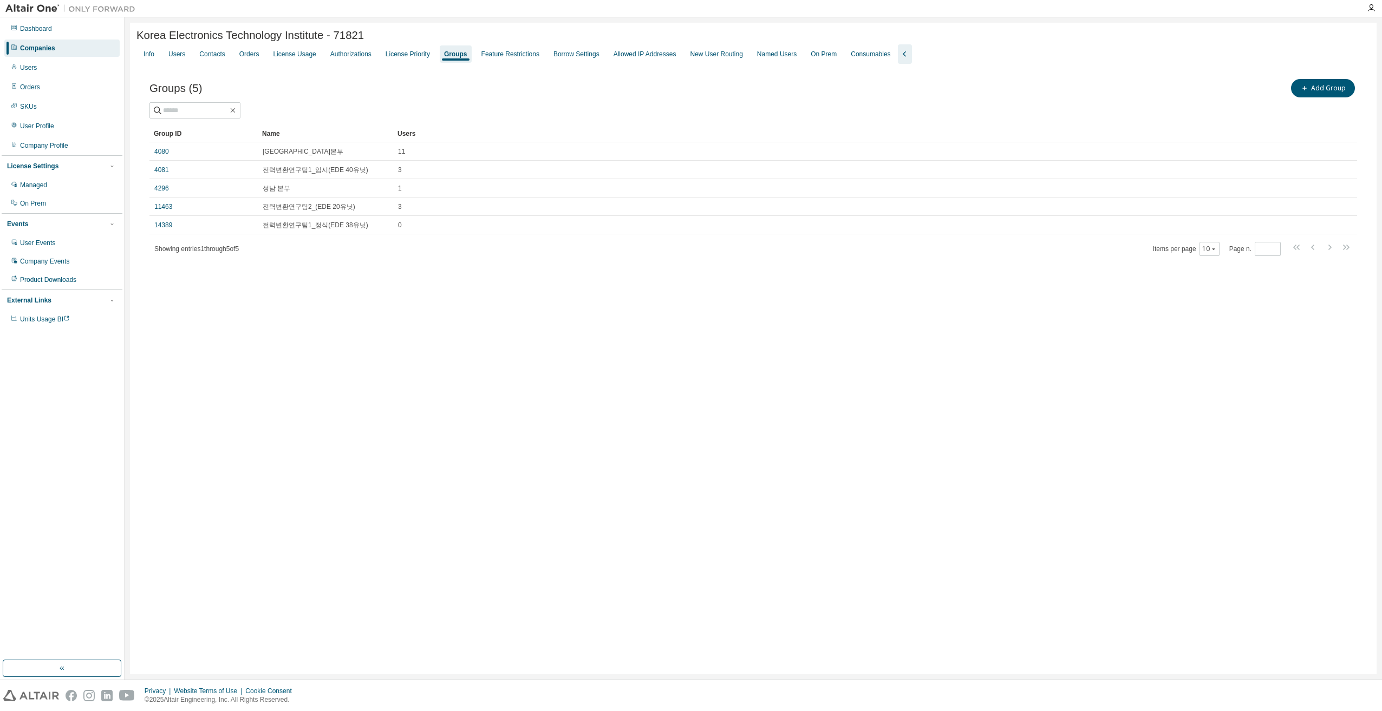
click at [251, 282] on div "Groups (5) Add Group Clear Load Save Save As Field Operator Value Select filter…" at bounding box center [752, 174] width 1233 height 221
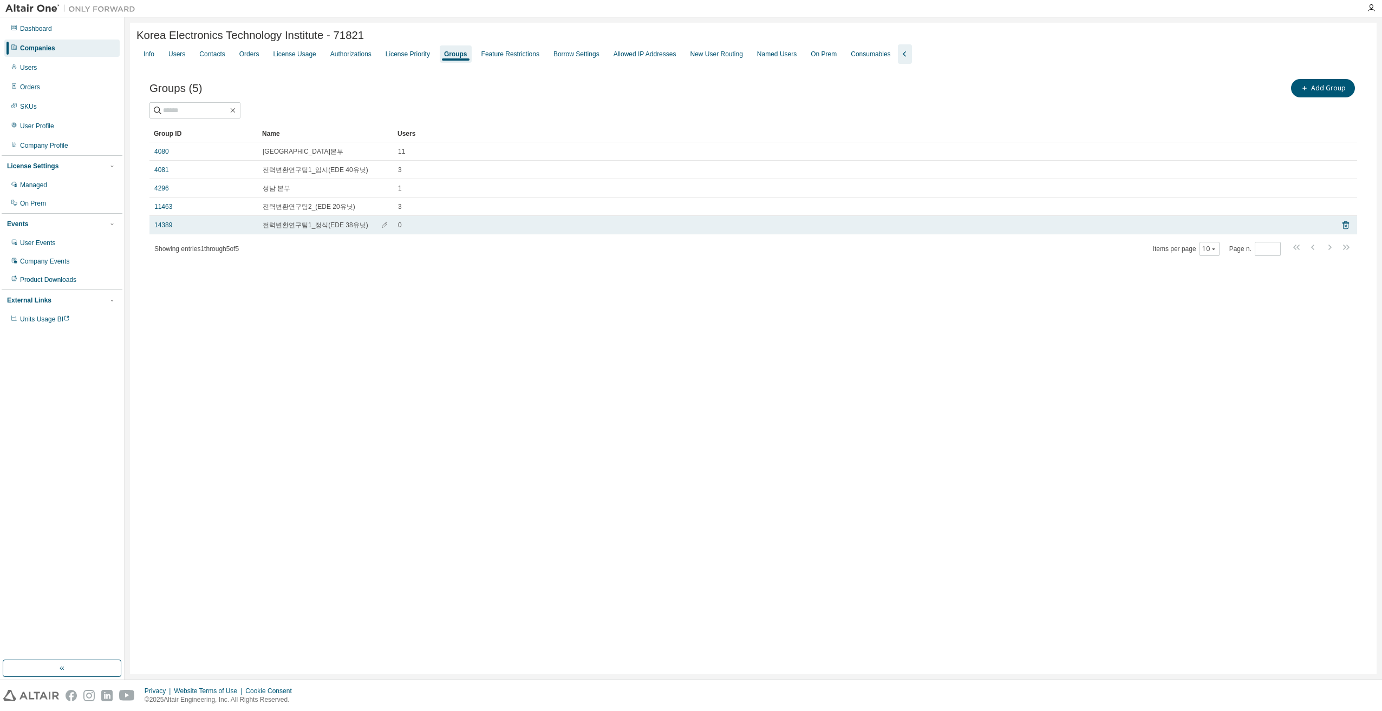
click at [334, 227] on span "전력변환연구팀1_정식(EDE 38유닛)" at bounding box center [316, 225] width 106 height 9
click at [160, 225] on link "14389" at bounding box center [163, 225] width 18 height 9
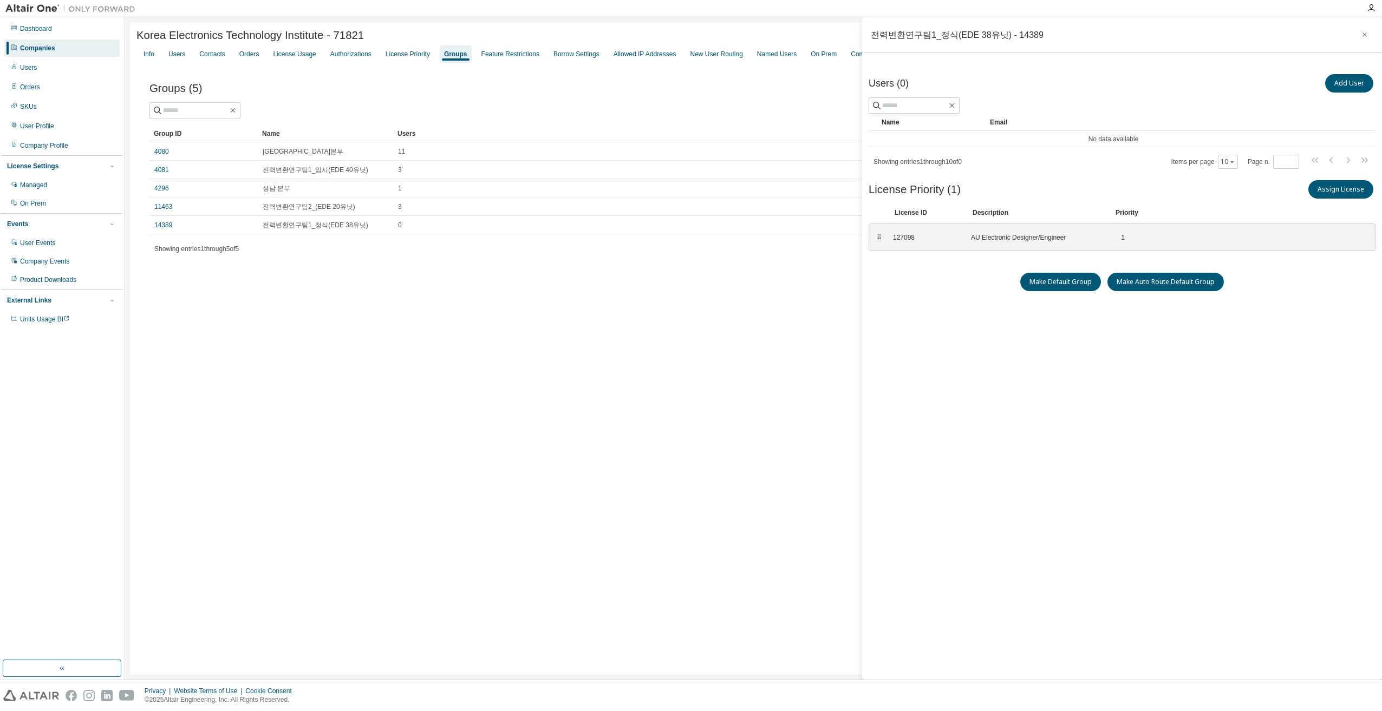
click at [653, 325] on div "Korea Electronics Technology Institute - 71821 Clear Load Save Save As Field Op…" at bounding box center [753, 349] width 1246 height 652
click at [304, 228] on span "전력변환연구팀1_정식(EDE 38유닛)" at bounding box center [316, 225] width 106 height 9
click at [1362, 35] on icon "button" at bounding box center [1365, 34] width 8 height 9
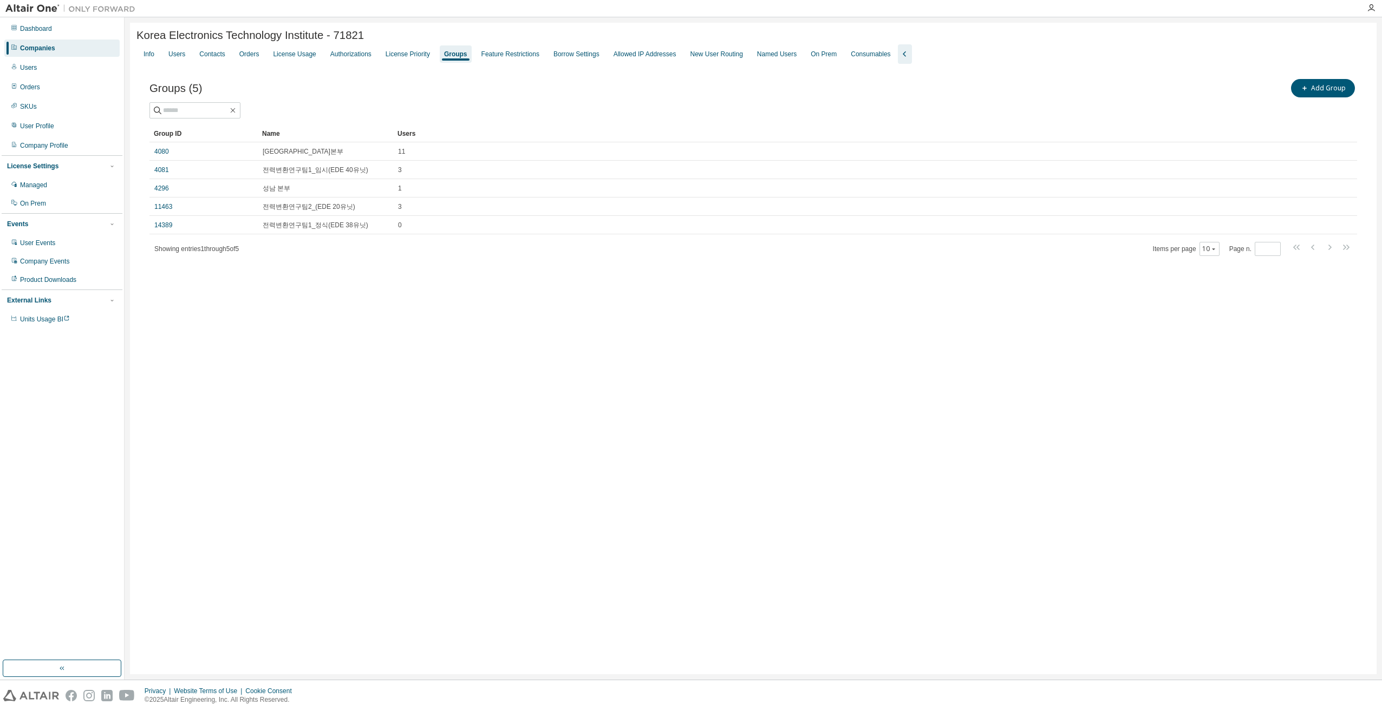
click at [473, 340] on div "Korea Electronics Technology Institute - 71821 Clear Load Save Save As Field Op…" at bounding box center [753, 349] width 1246 height 652
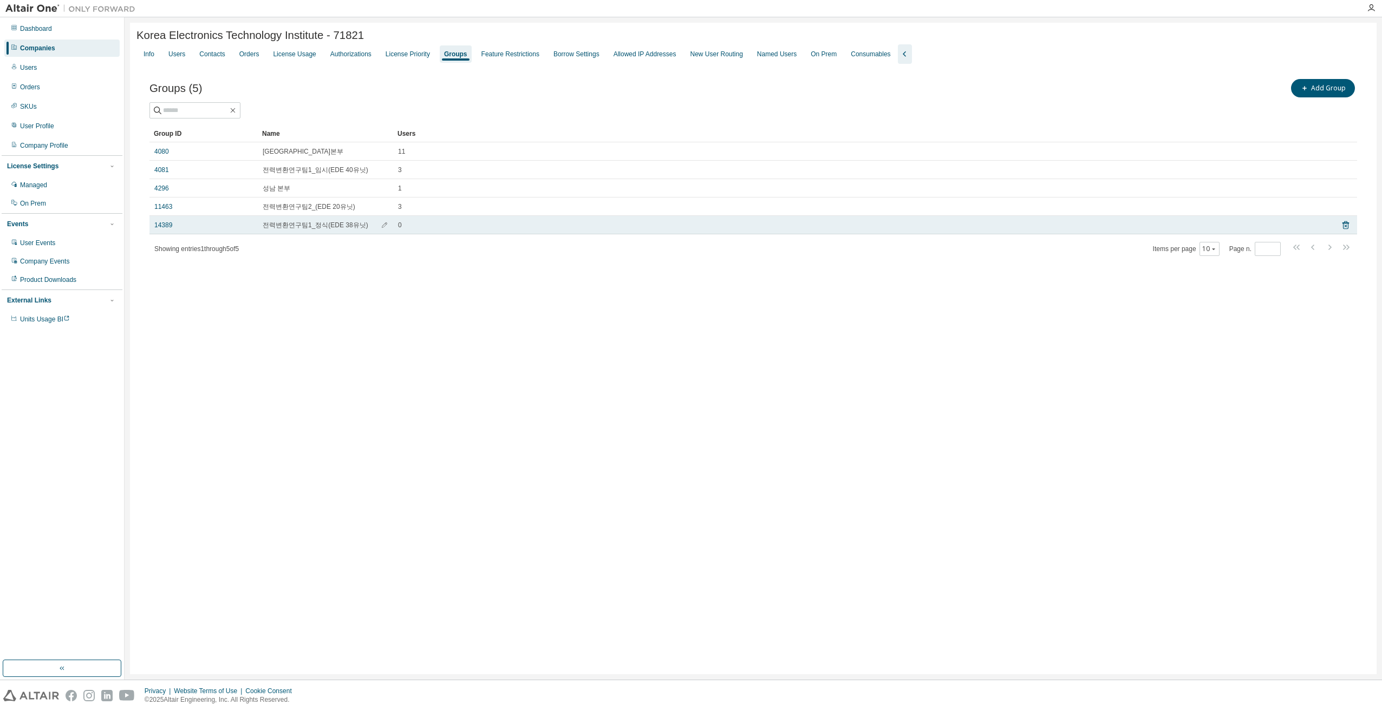
click at [316, 229] on span "전력변환연구팀1_정식(EDE 38유닛)" at bounding box center [316, 225] width 106 height 9
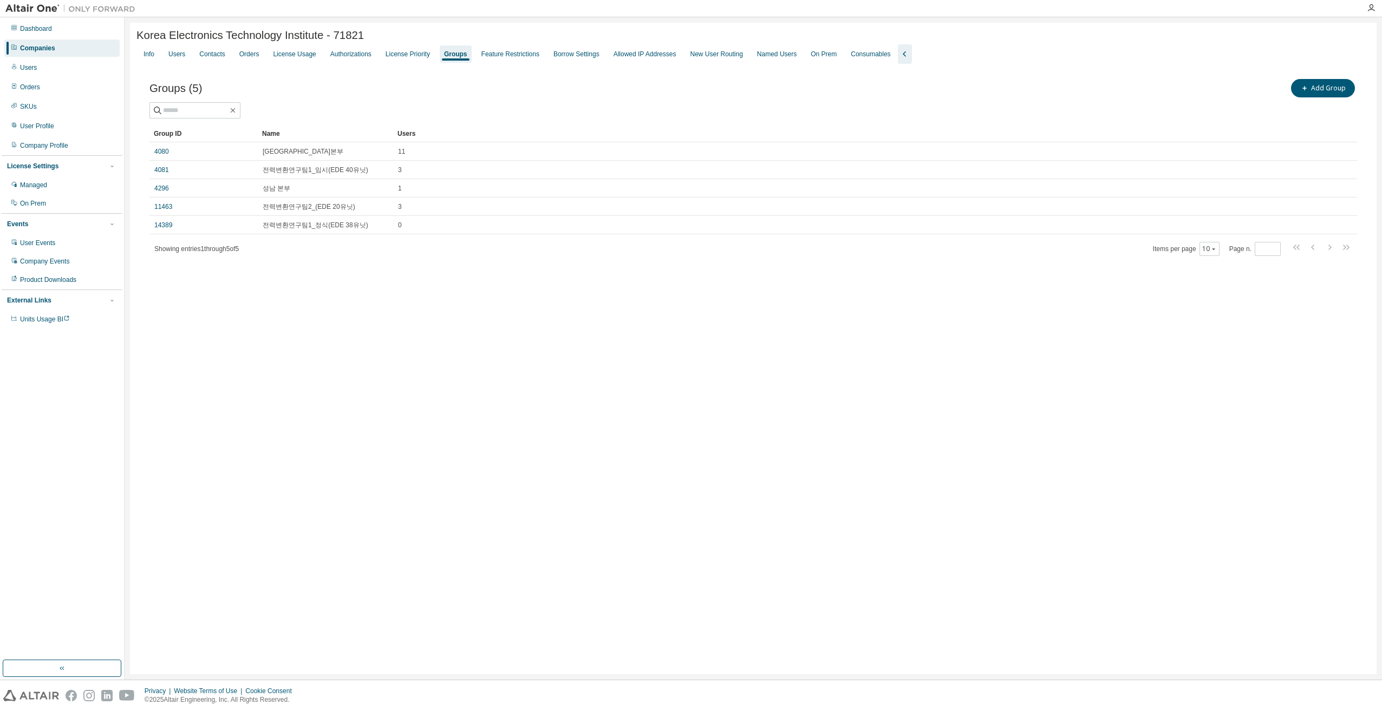
drag, startPoint x: 316, startPoint y: 229, endPoint x: 377, endPoint y: 285, distance: 82.7
click at [377, 285] on div "Groups (5) Add Group Clear Load Save Save As Field Operator Value Select filter…" at bounding box center [752, 174] width 1233 height 221
drag, startPoint x: 380, startPoint y: 282, endPoint x: 379, endPoint y: 269, distance: 13.5
click at [379, 282] on div "Groups (5) Add Group Clear Load Save Save As Field Operator Value Select filter…" at bounding box center [752, 174] width 1233 height 221
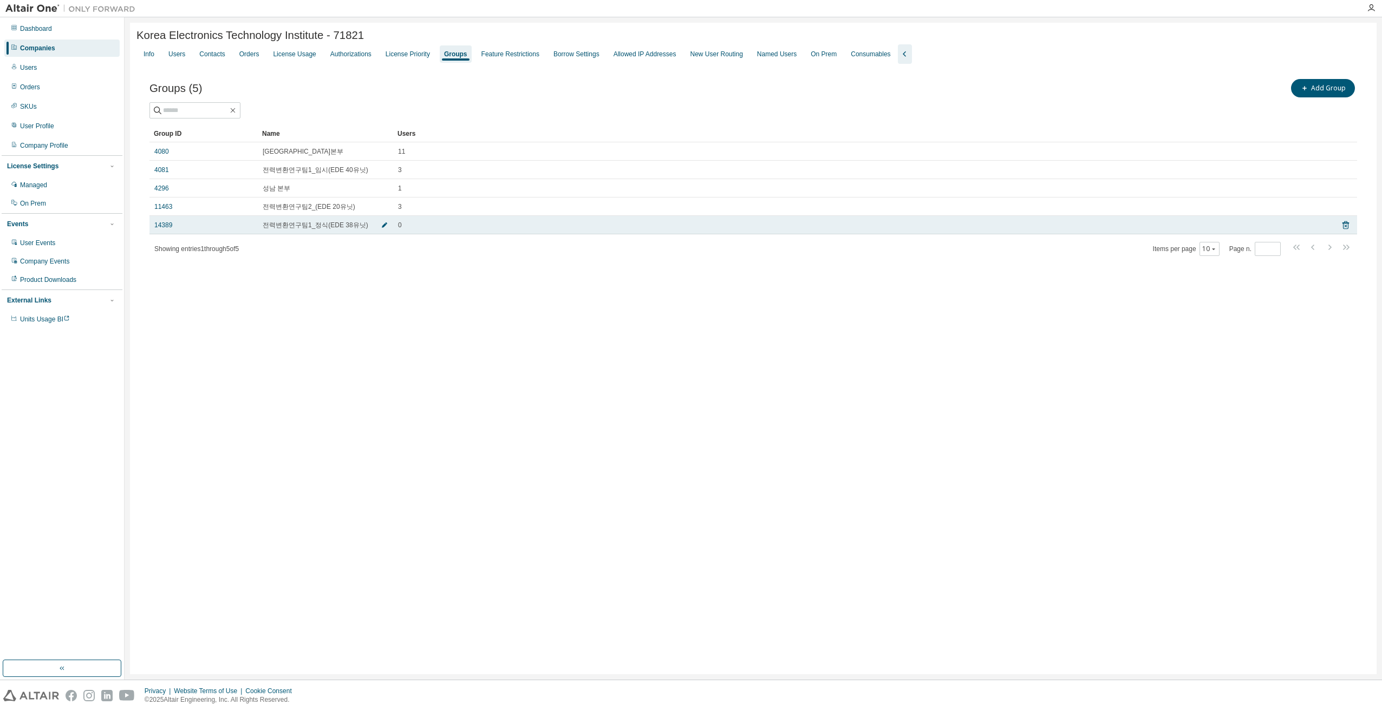
click at [381, 230] on span "button" at bounding box center [385, 225] width 8 height 9
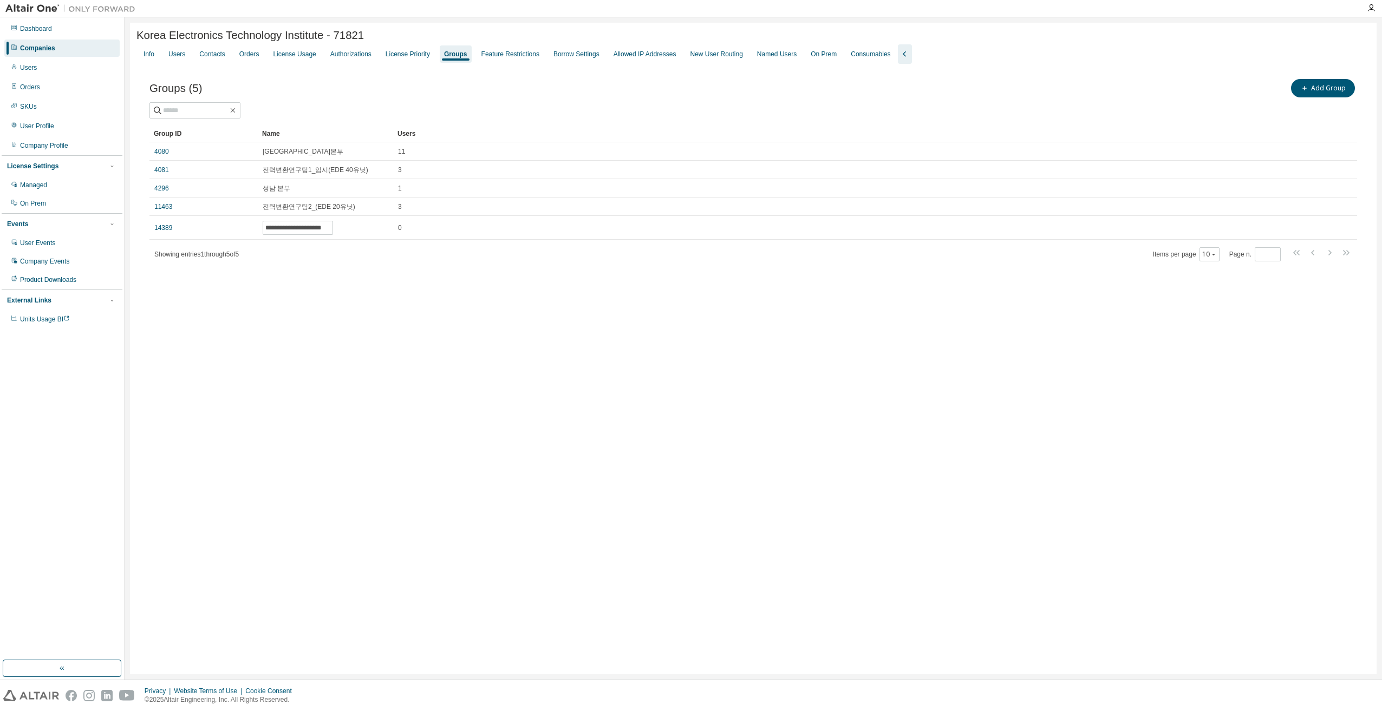
click at [395, 293] on div "**********" at bounding box center [753, 349] width 1246 height 652
click at [420, 339] on div "**********" at bounding box center [753, 349] width 1246 height 652
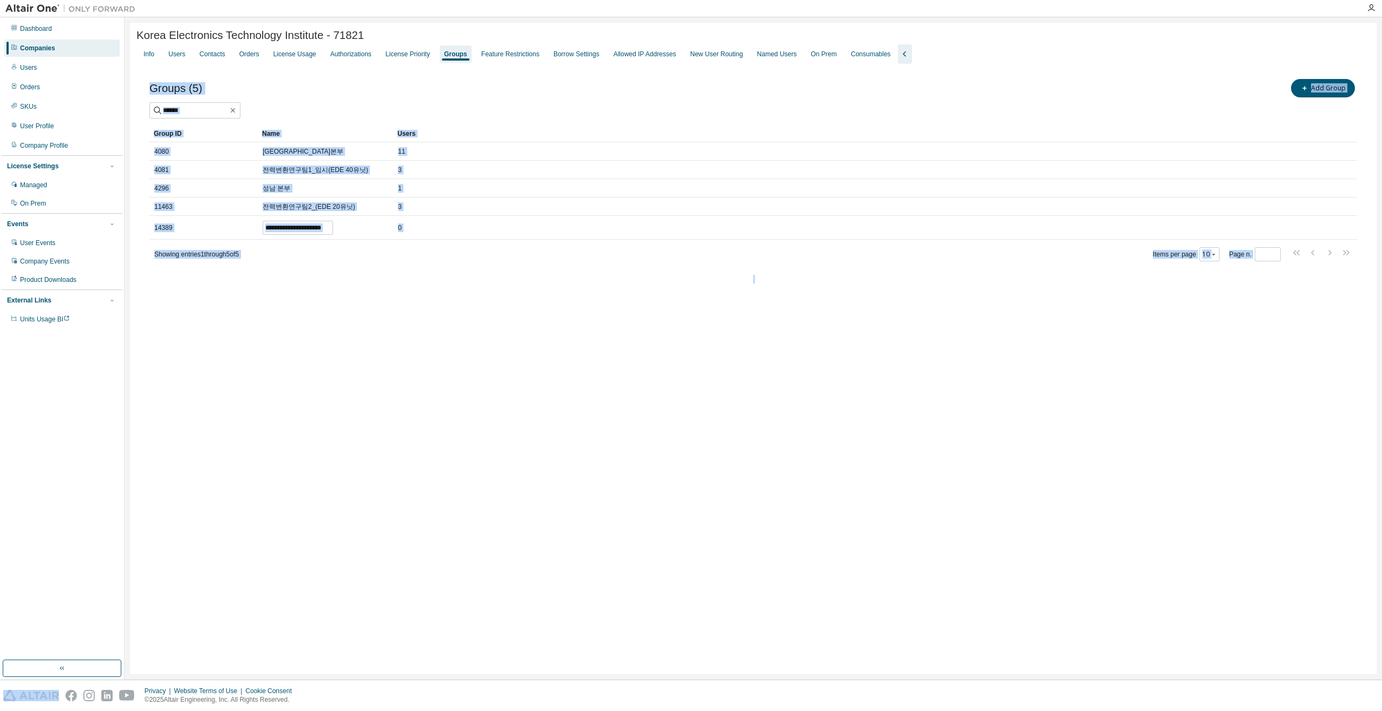
click at [421, 339] on div "**********" at bounding box center [753, 349] width 1246 height 652
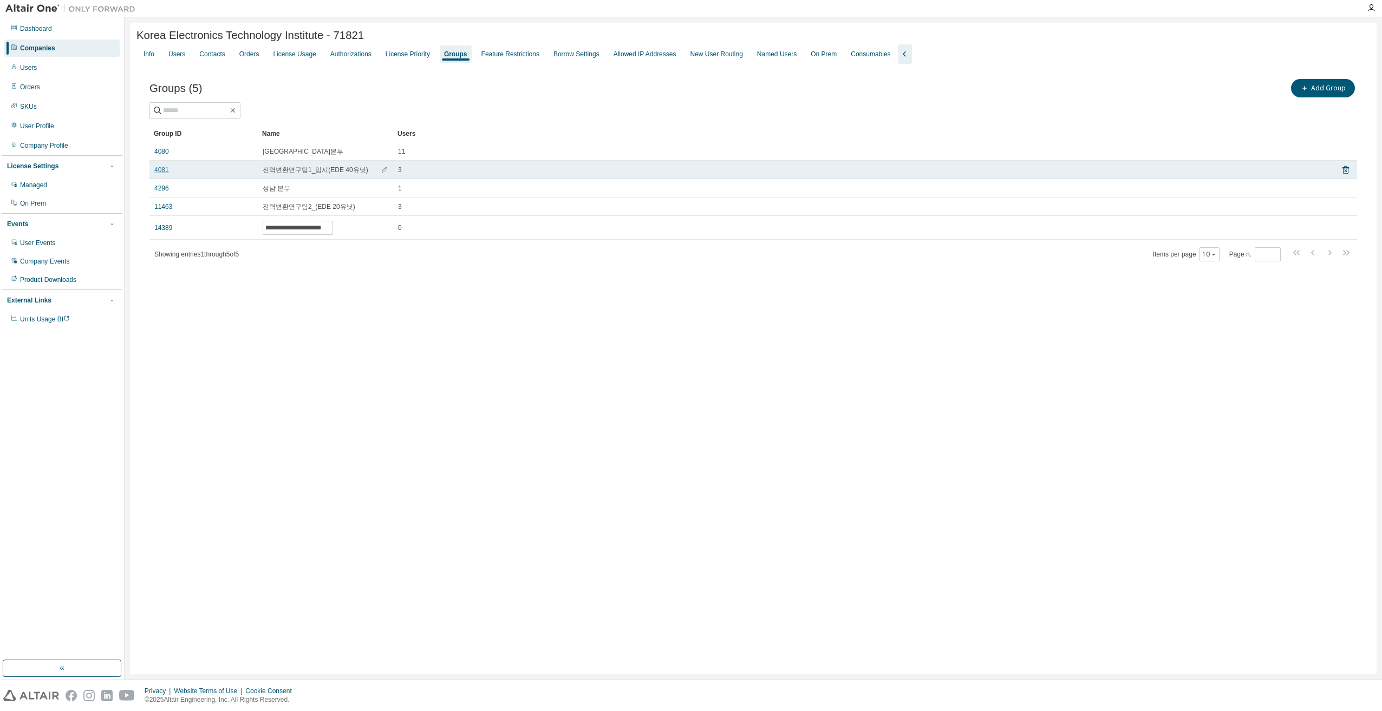
click at [158, 172] on link "4081" at bounding box center [161, 170] width 15 height 9
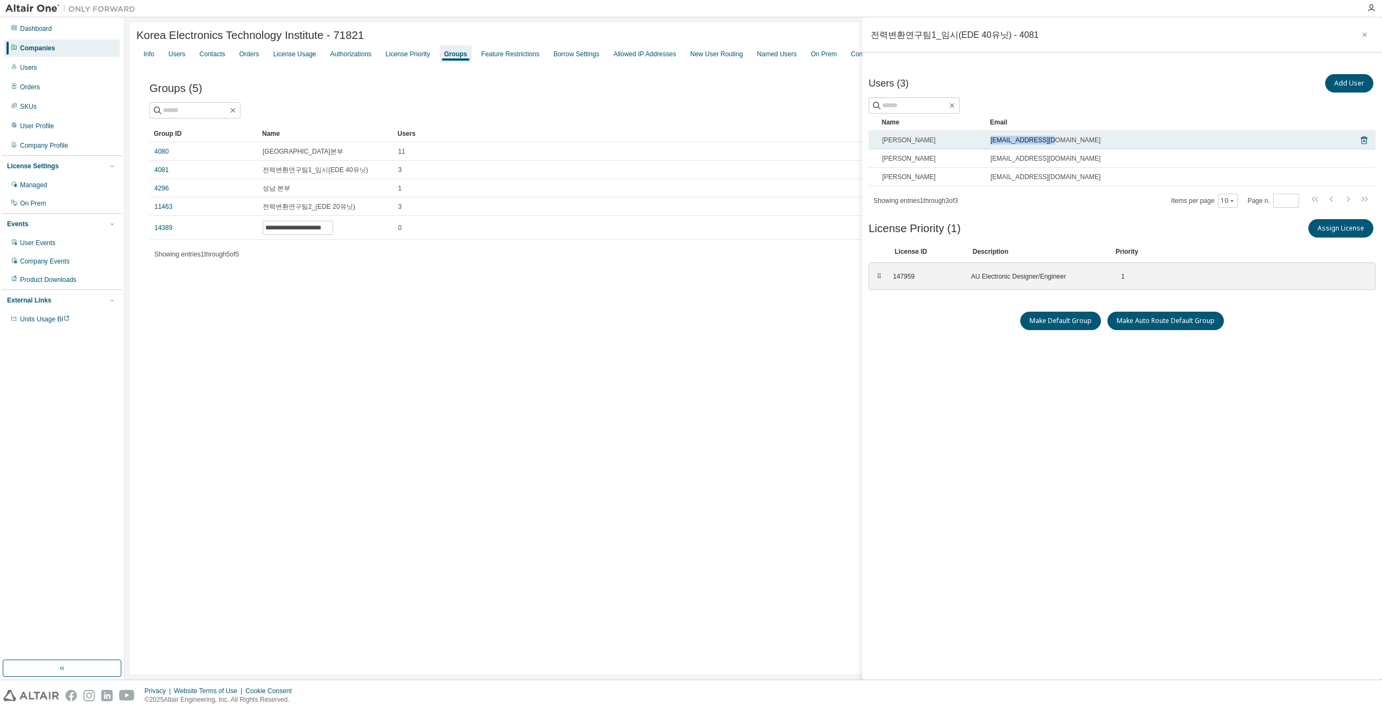
drag, startPoint x: 1050, startPoint y: 140, endPoint x: 982, endPoint y: 140, distance: 68.8
click at [982, 140] on tr "[PERSON_NAME] [EMAIL_ADDRESS][DOMAIN_NAME]" at bounding box center [1121, 140] width 507 height 18
click at [741, 329] on div "**********" at bounding box center [753, 349] width 1246 height 652
click at [730, 436] on div "**********" at bounding box center [753, 349] width 1246 height 652
click at [397, 345] on div "**********" at bounding box center [753, 349] width 1246 height 652
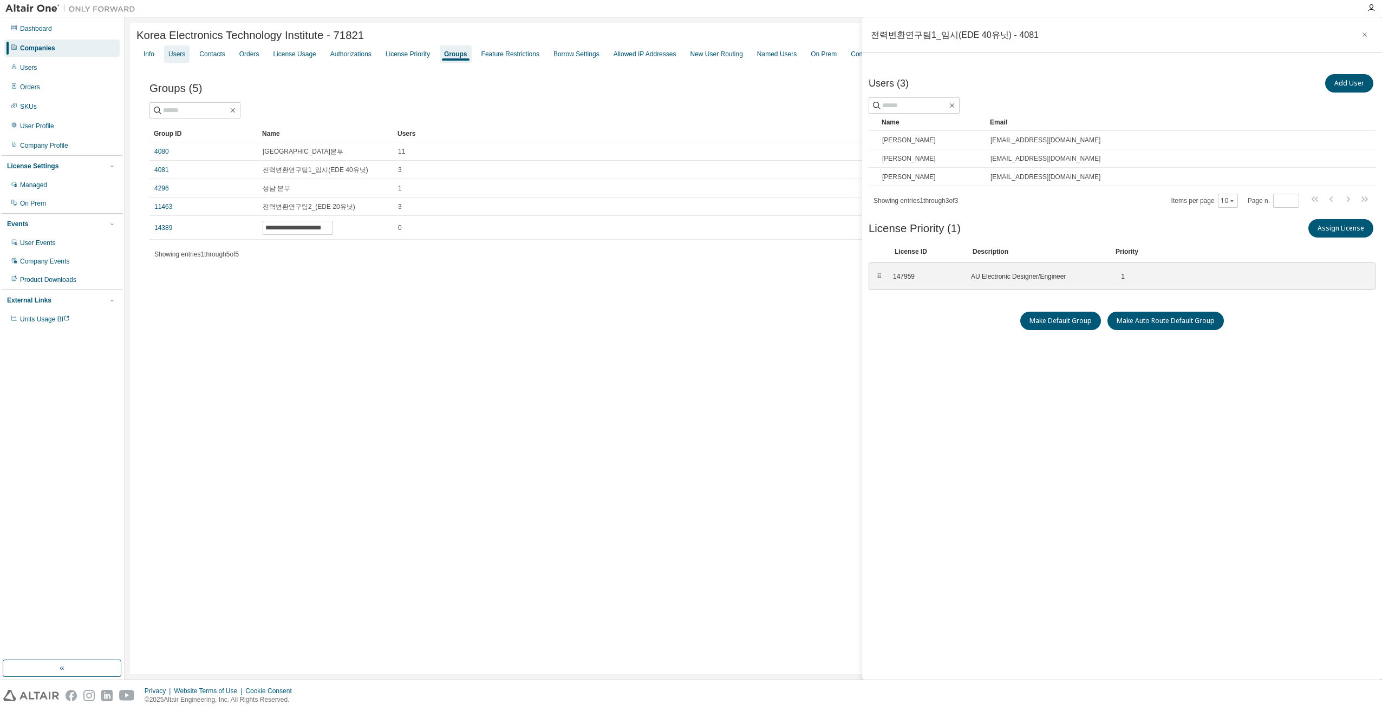
click at [178, 58] on div "Users" at bounding box center [176, 54] width 17 height 9
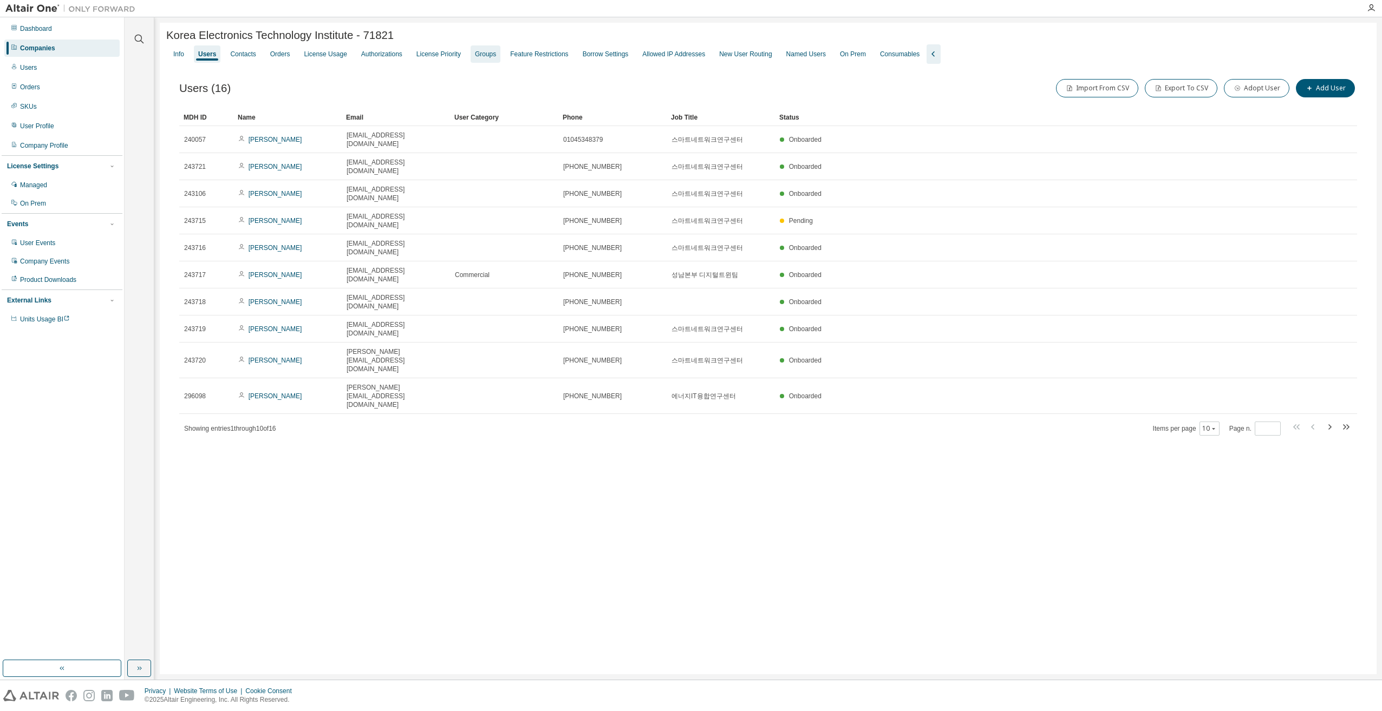
click at [475, 57] on div "Groups" at bounding box center [485, 54] width 21 height 9
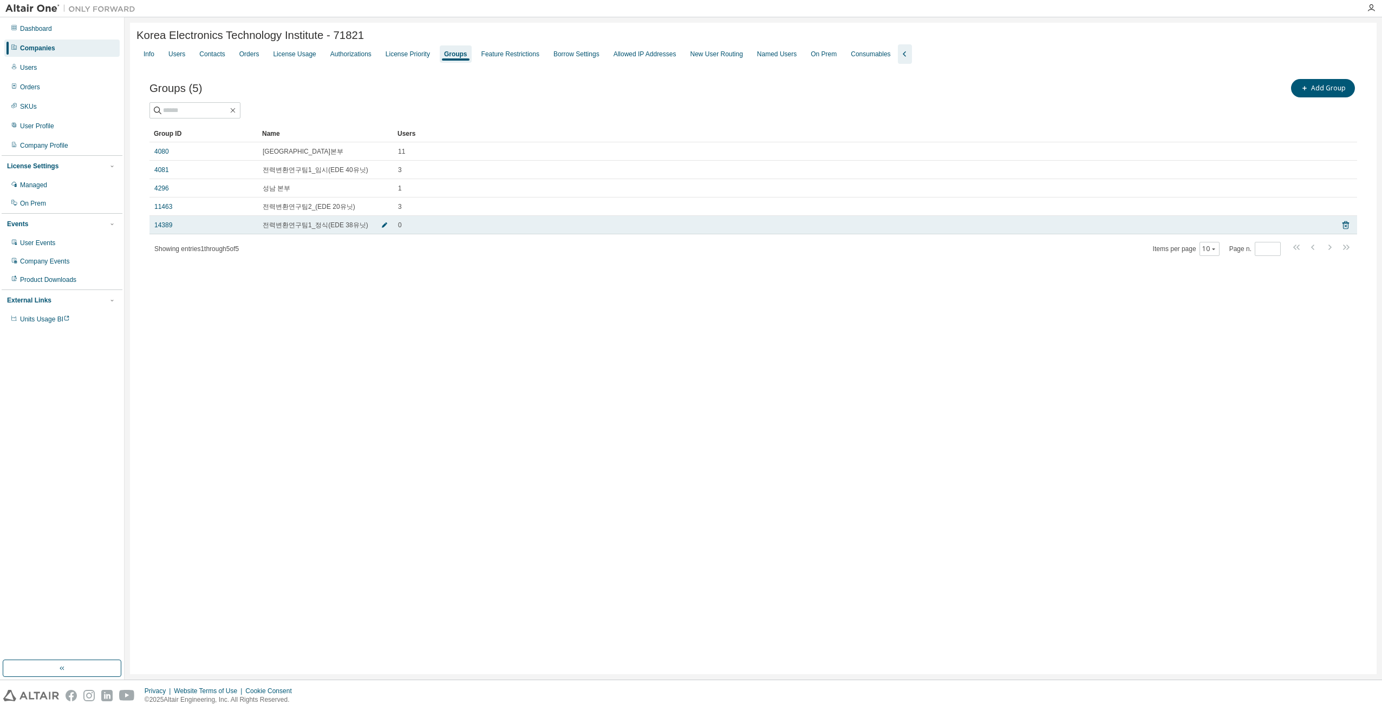
click at [383, 226] on icon "button" at bounding box center [384, 225] width 6 height 6
drag, startPoint x: 342, startPoint y: 231, endPoint x: 348, endPoint y: 231, distance: 6.0
click at [330, 231] on input "**********" at bounding box center [297, 228] width 65 height 9
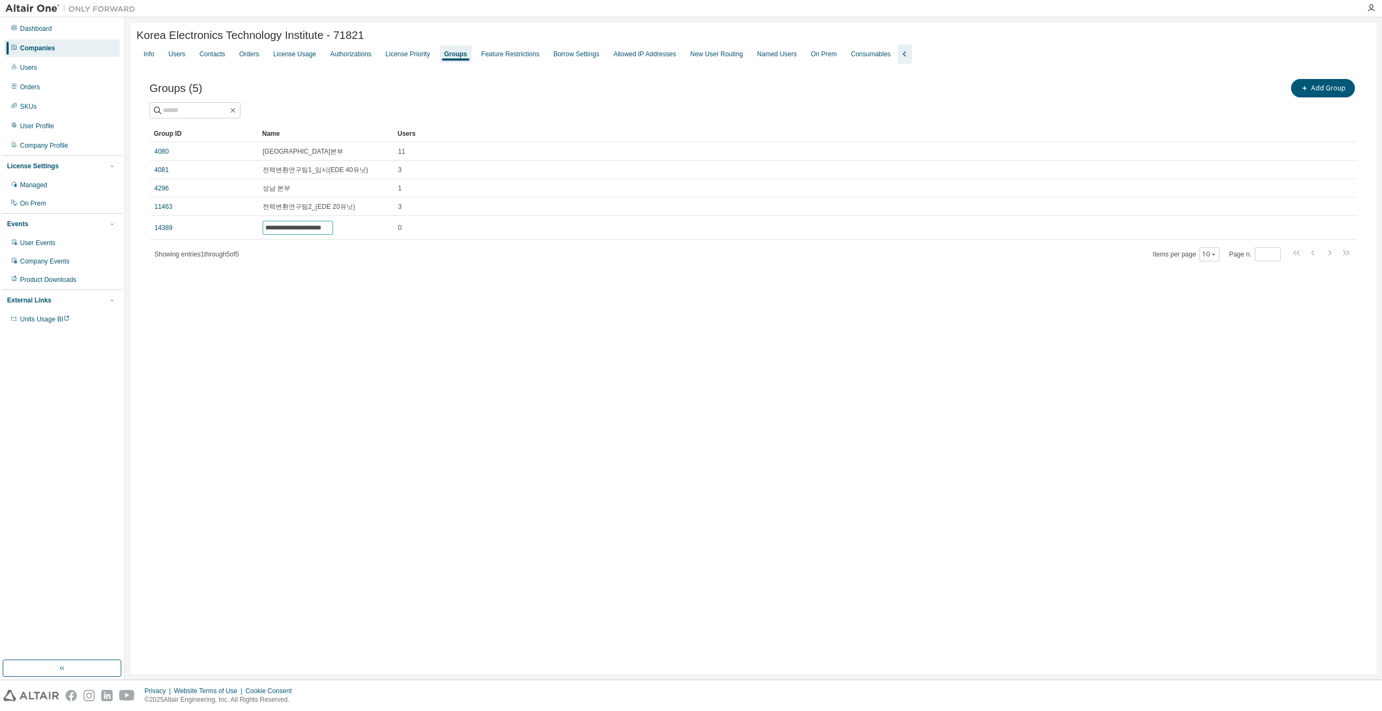
type input "**********"
click at [361, 335] on div "**********" at bounding box center [753, 349] width 1246 height 652
click at [348, 313] on div "**********" at bounding box center [753, 349] width 1246 height 652
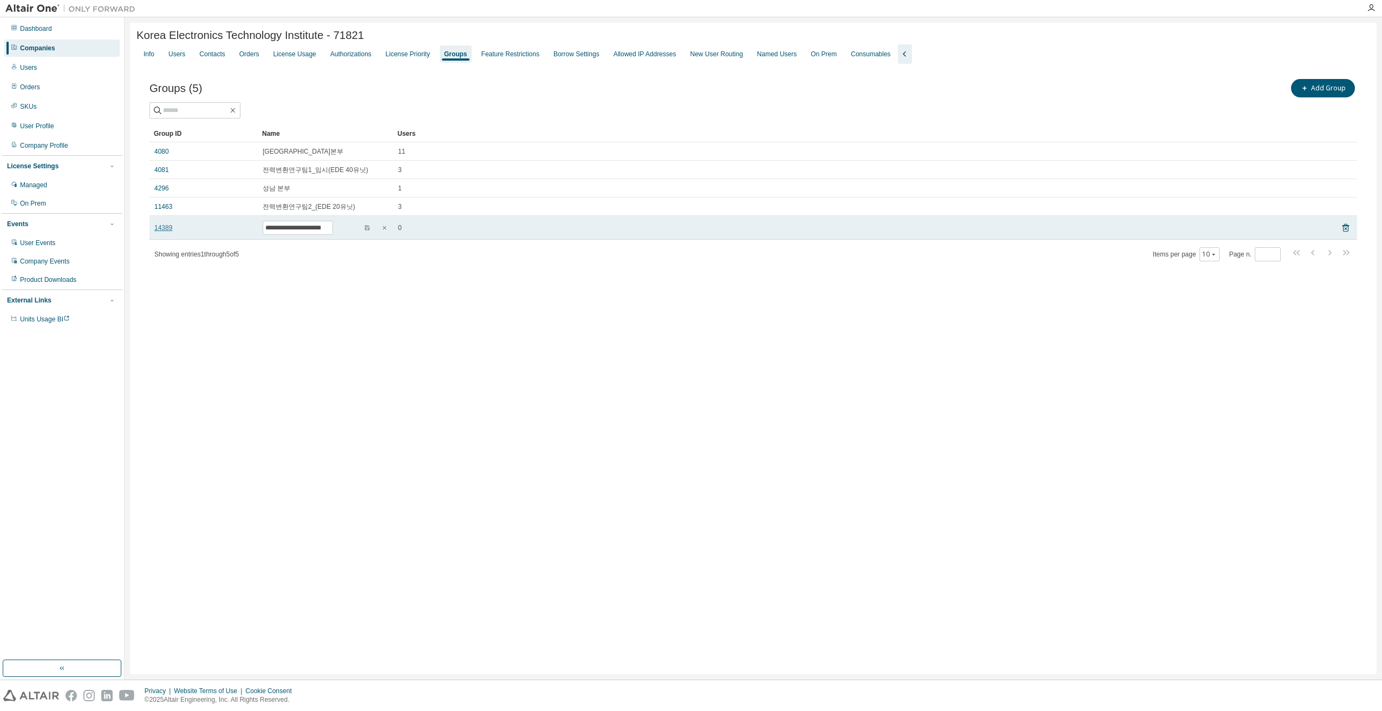
click at [164, 232] on link "14389" at bounding box center [163, 228] width 18 height 9
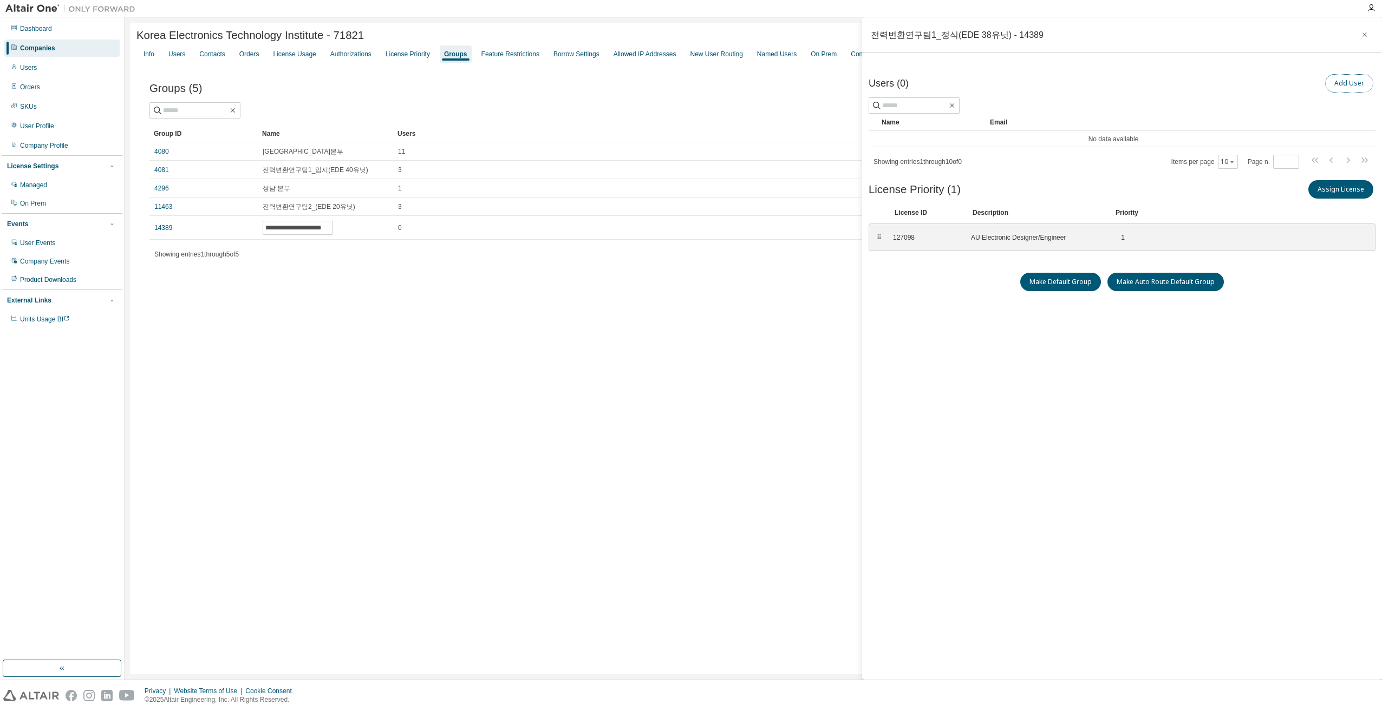
click at [1343, 86] on button "Add User" at bounding box center [1349, 83] width 48 height 18
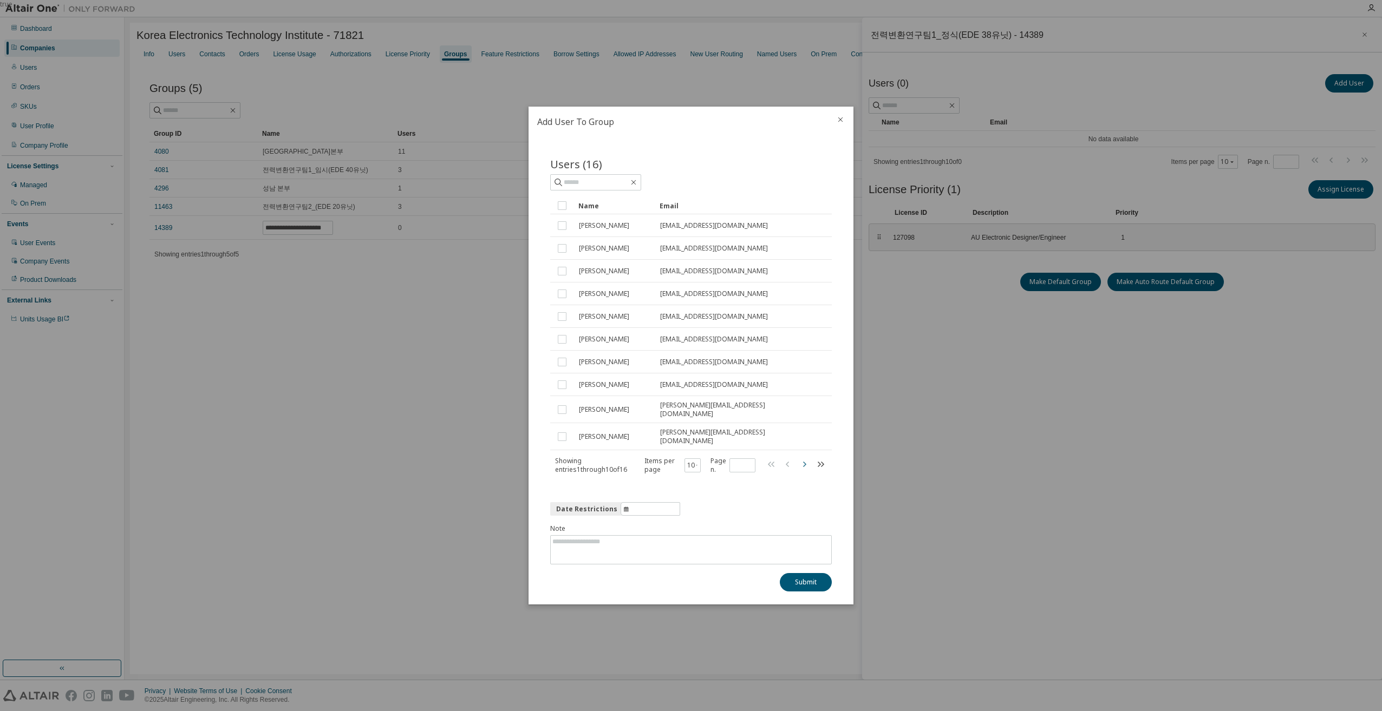
click at [807, 463] on icon "button" at bounding box center [803, 464] width 13 height 13
type input "*"
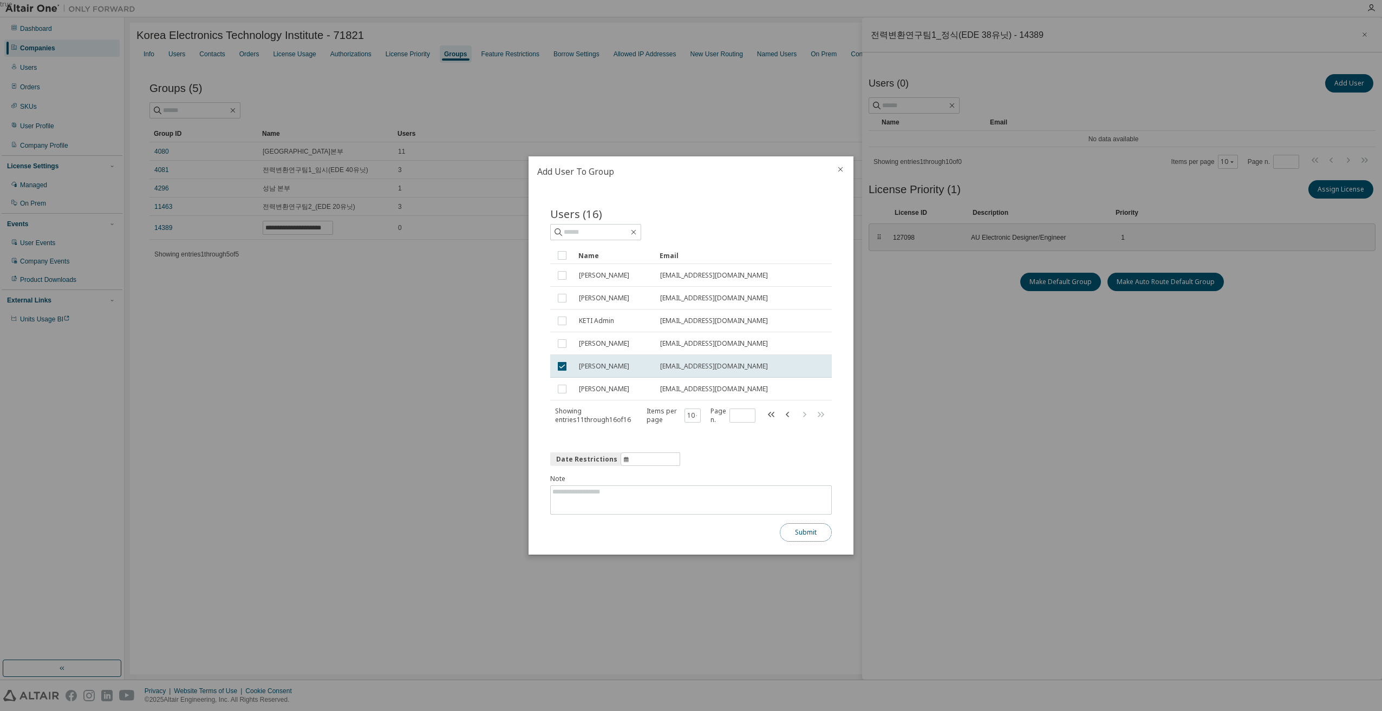
click at [798, 533] on button "Submit" at bounding box center [806, 533] width 52 height 18
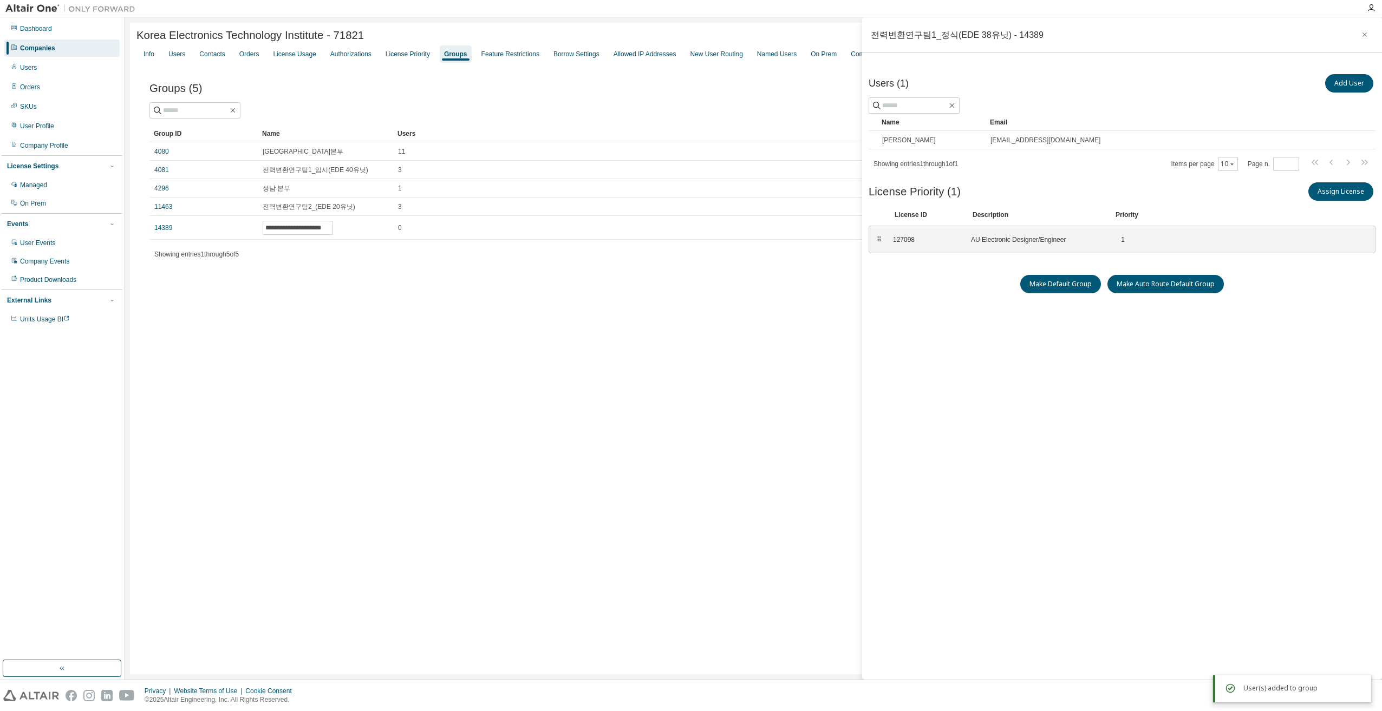
click at [1010, 367] on div "Users (1) Add User Clear Load Save Save As Field Operator Value Select filter S…" at bounding box center [1121, 356] width 507 height 569
click at [431, 407] on div "**********" at bounding box center [753, 349] width 1246 height 652
click at [1365, 31] on icon "button" at bounding box center [1365, 34] width 8 height 9
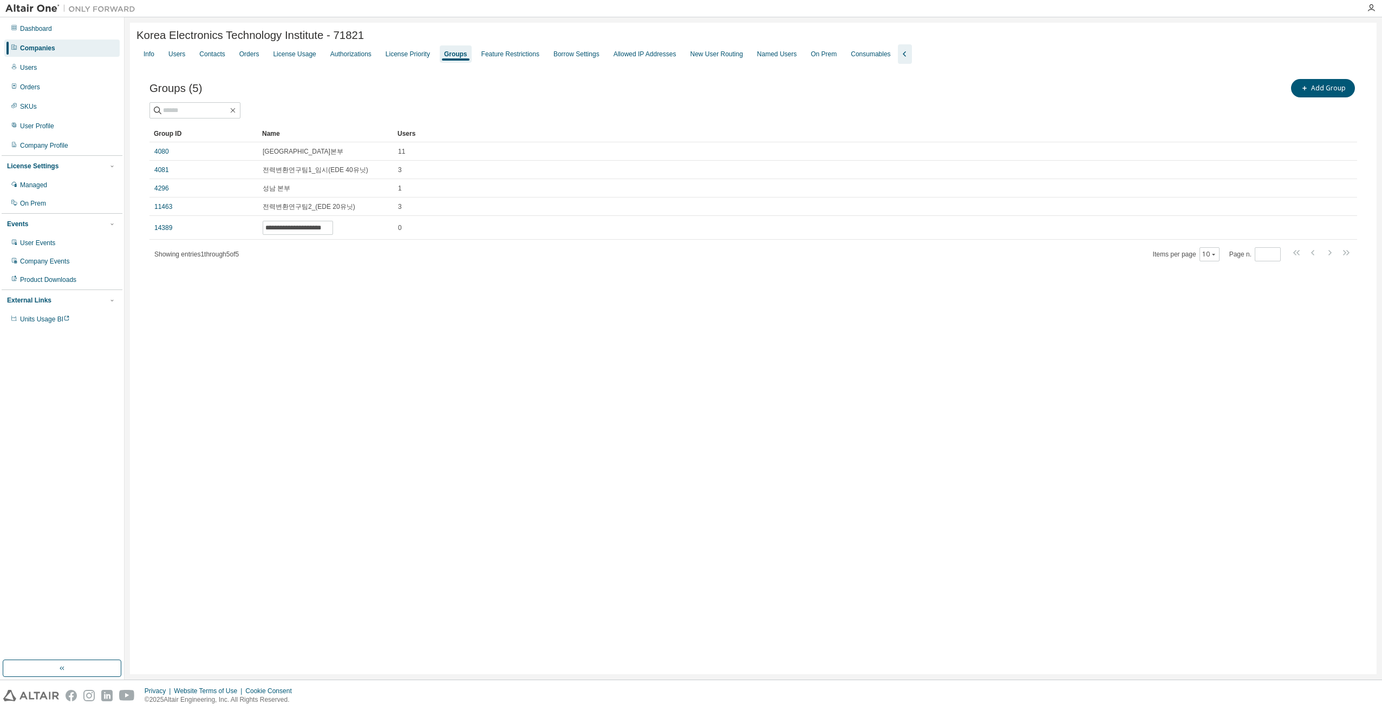
click at [449, 57] on div "Groups" at bounding box center [455, 54] width 23 height 9
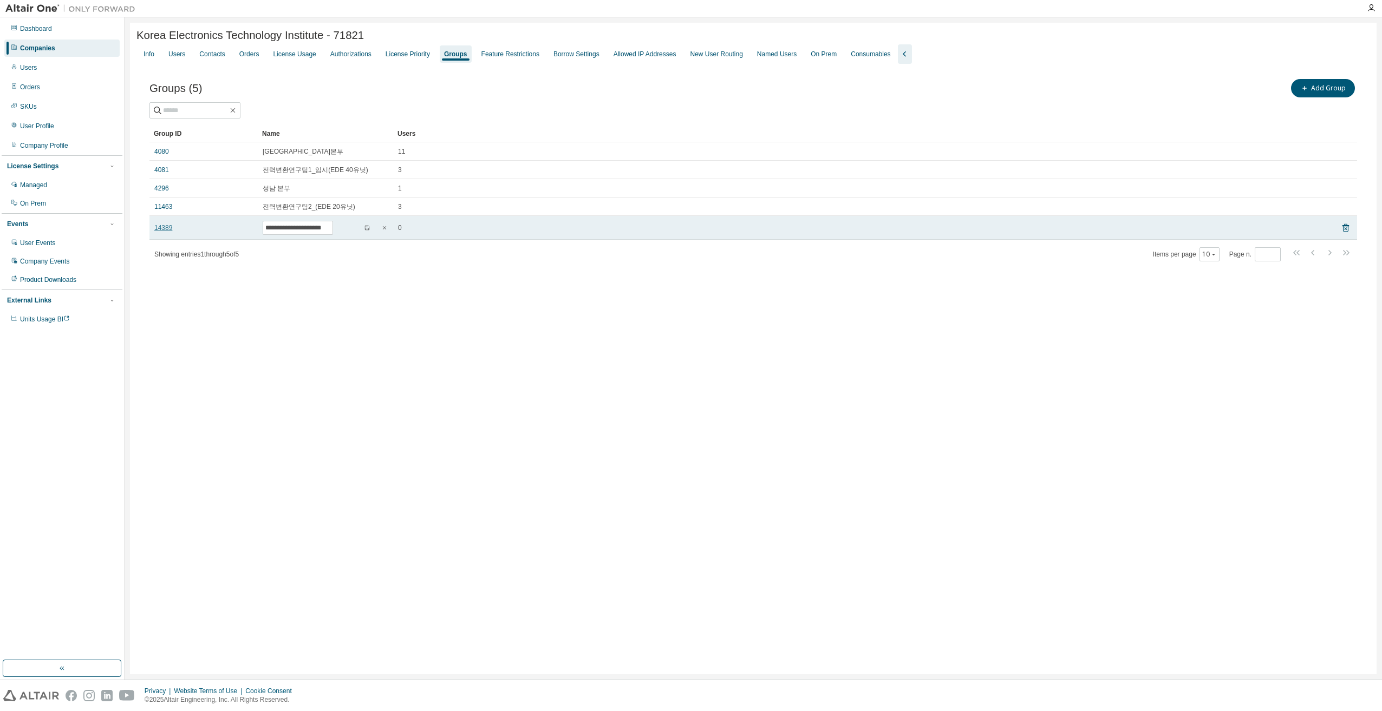
click at [167, 228] on link "14389" at bounding box center [163, 228] width 18 height 9
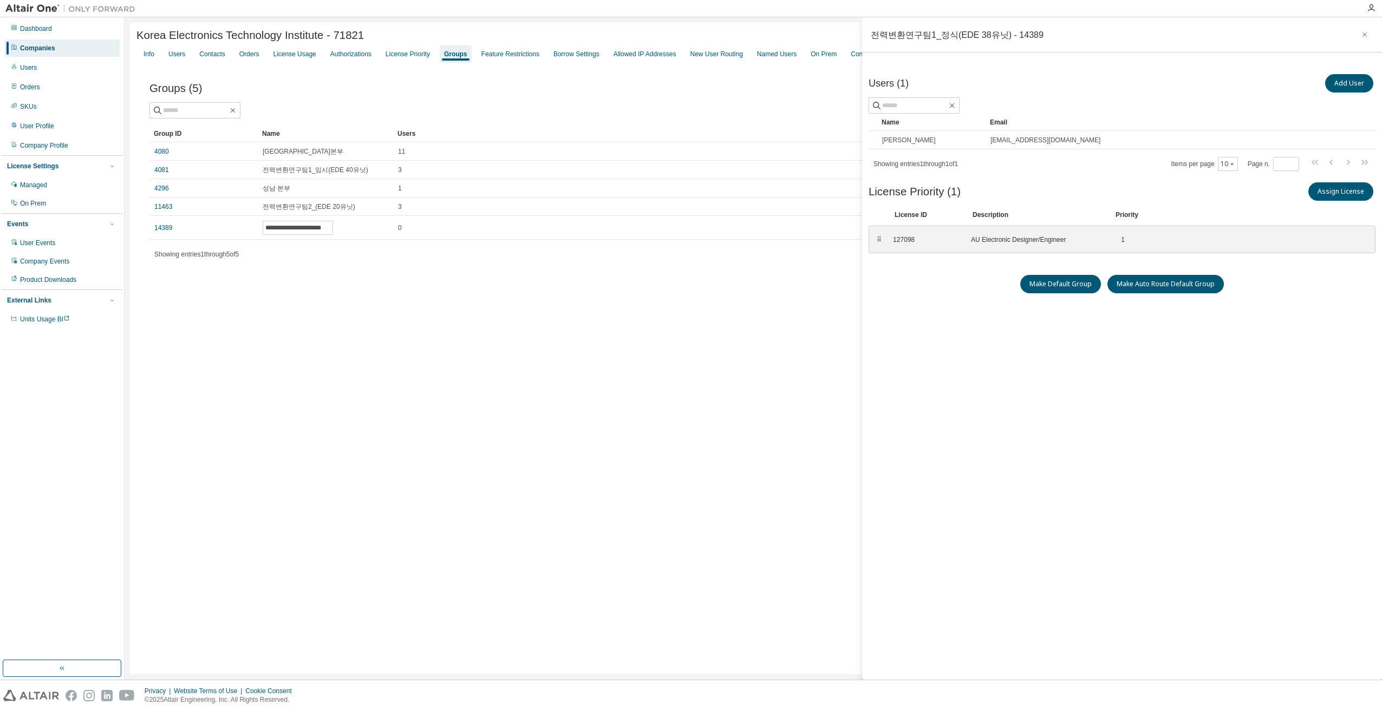
click at [667, 442] on div "**********" at bounding box center [753, 349] width 1246 height 652
click at [1365, 36] on icon "button" at bounding box center [1364, 34] width 4 height 4
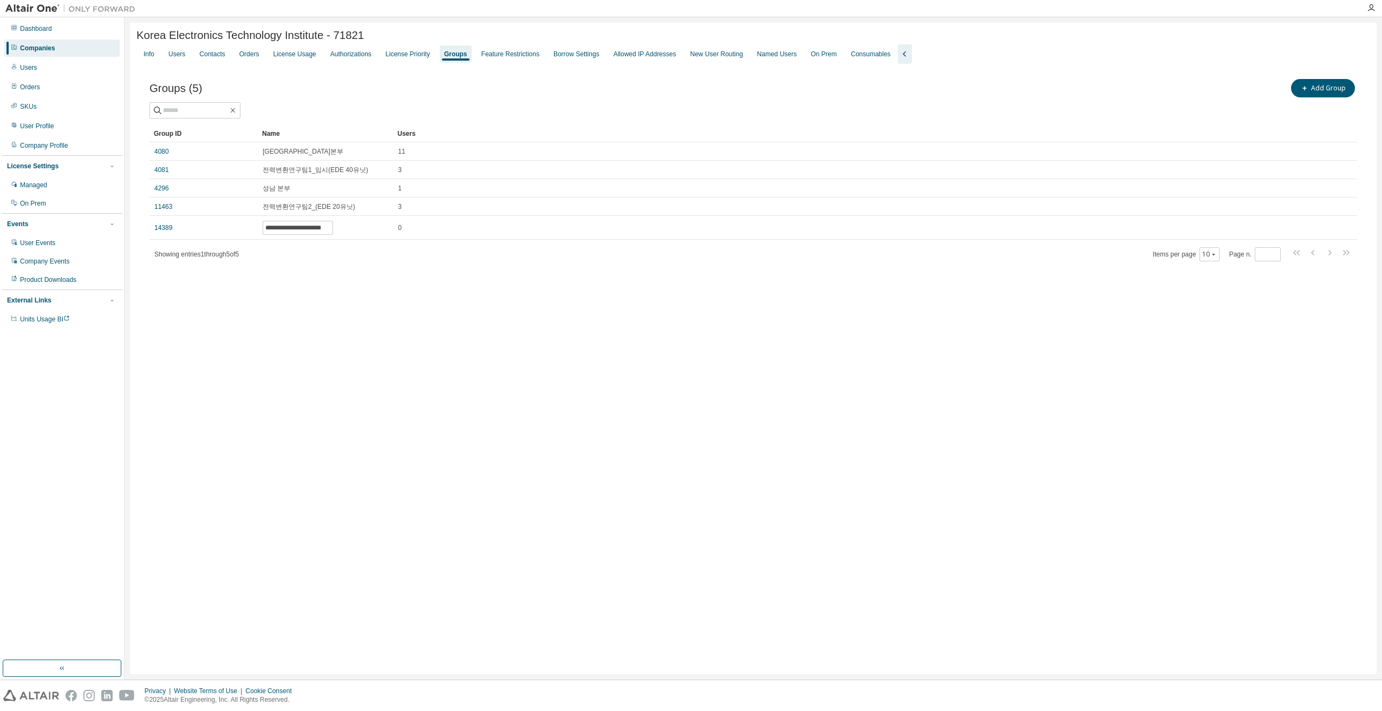
click at [531, 359] on div "**********" at bounding box center [753, 349] width 1246 height 652
click at [175, 58] on div "Users" at bounding box center [176, 54] width 17 height 9
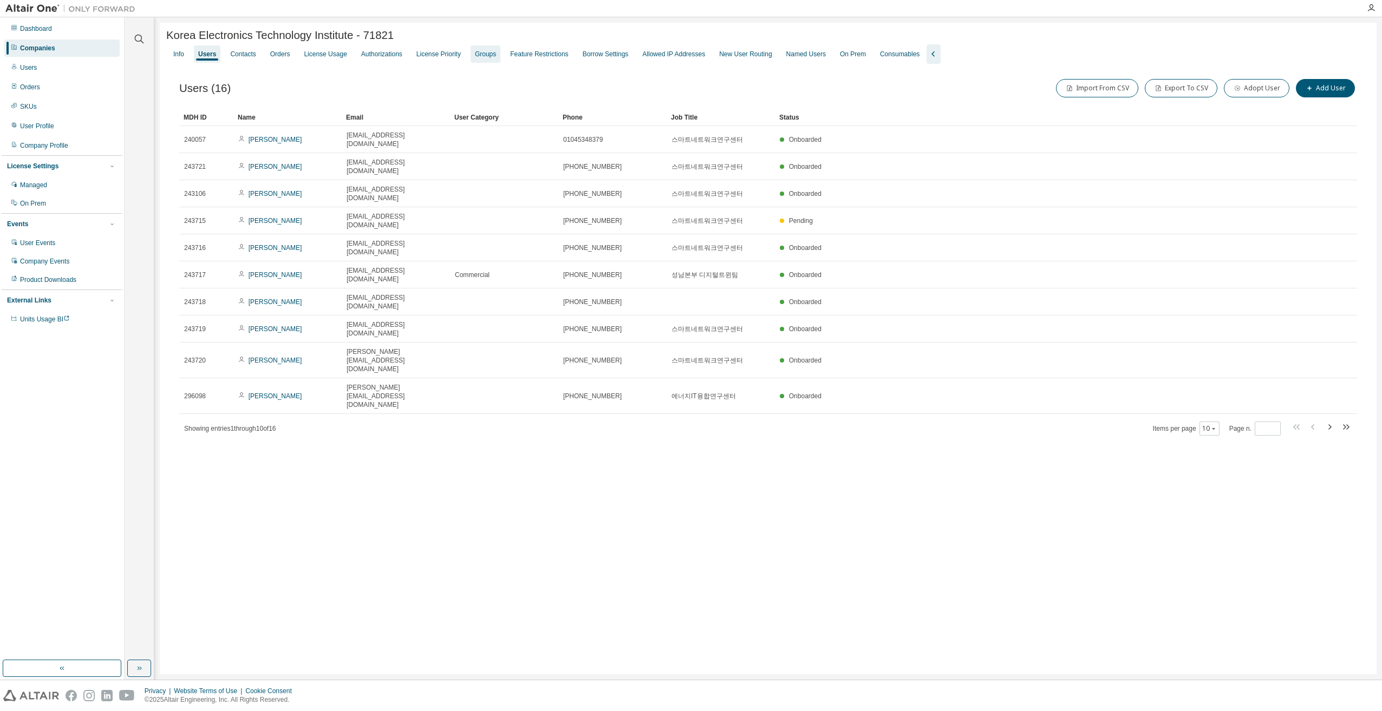
click at [478, 57] on div "Groups" at bounding box center [485, 54] width 21 height 9
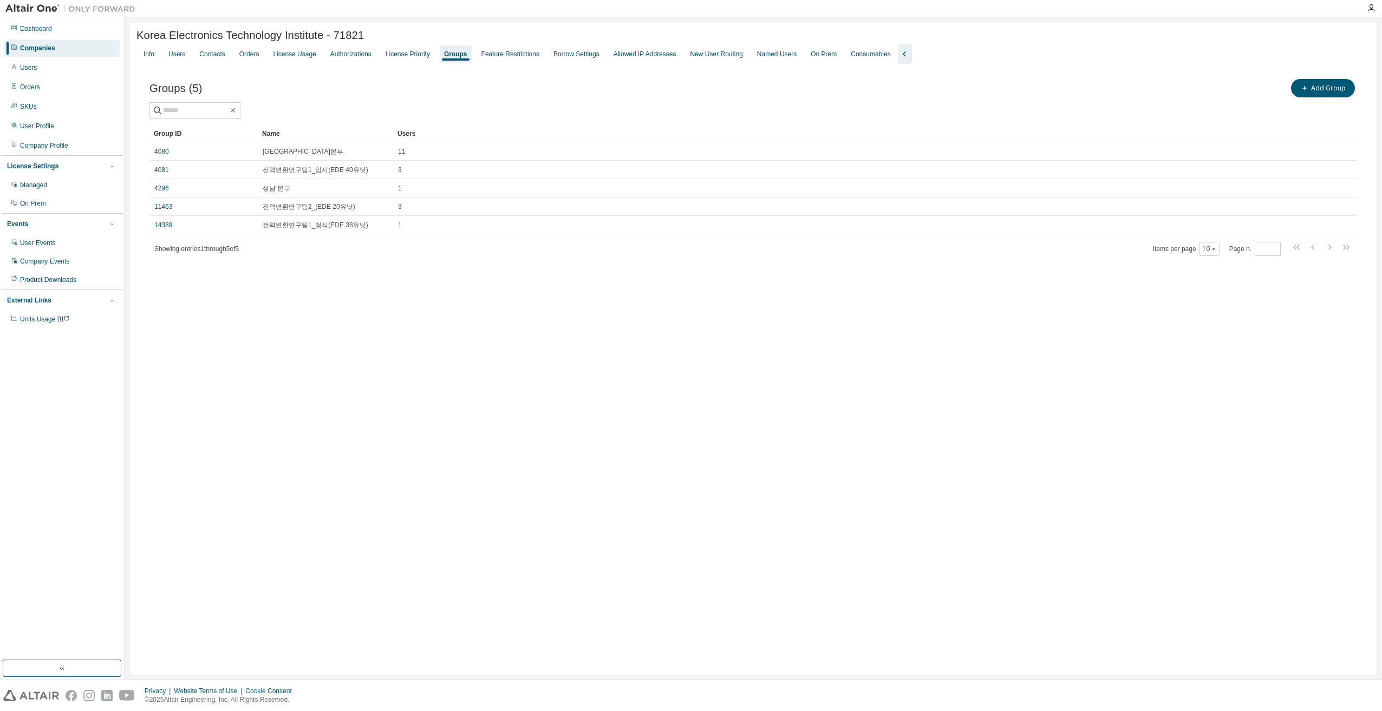
click at [853, 398] on div "Korea Electronics Technology Institute - 71821 Clear Load Save Save As Field Op…" at bounding box center [753, 349] width 1246 height 652
